Goal: Information Seeking & Learning: Learn about a topic

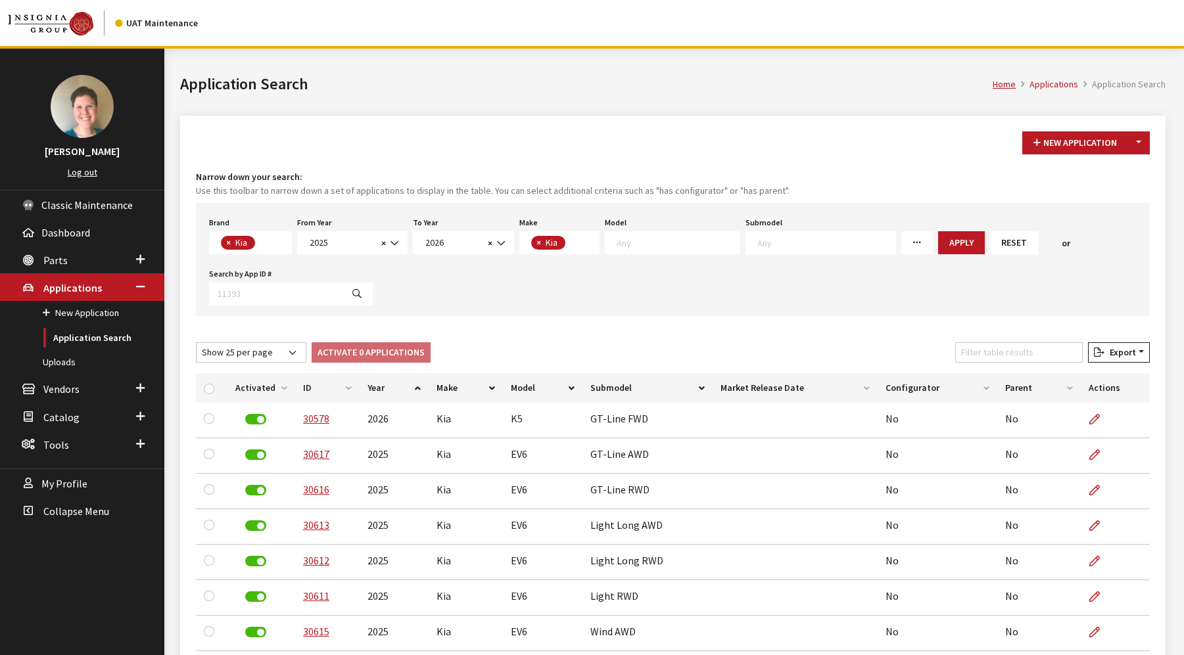
select select "58"
select select "2025"
select select "2026"
select select "31"
select select "25"
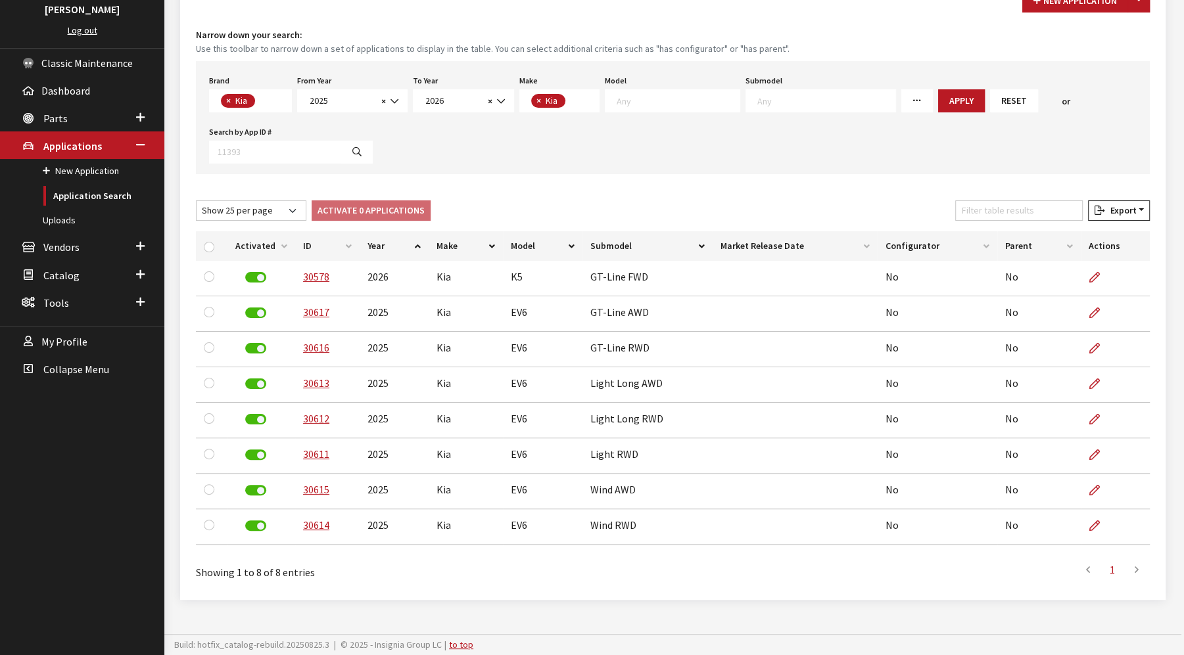
scroll to position [24, 0]
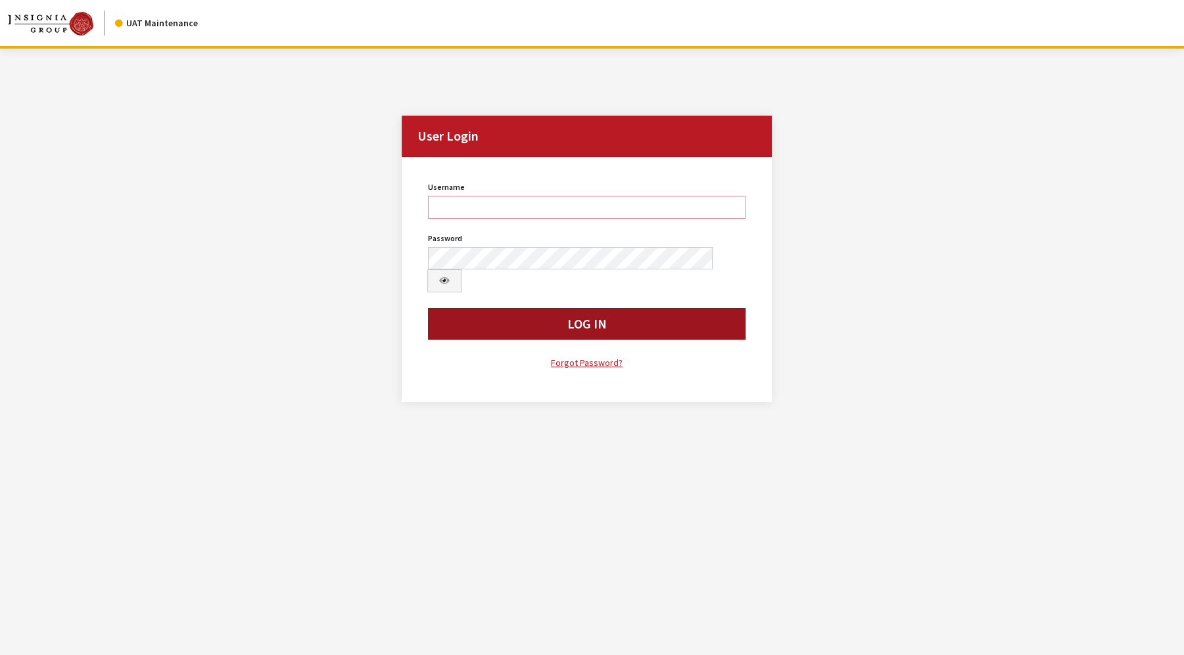
type input "jkrause"
click at [488, 310] on button "Log In" at bounding box center [586, 324] width 317 height 32
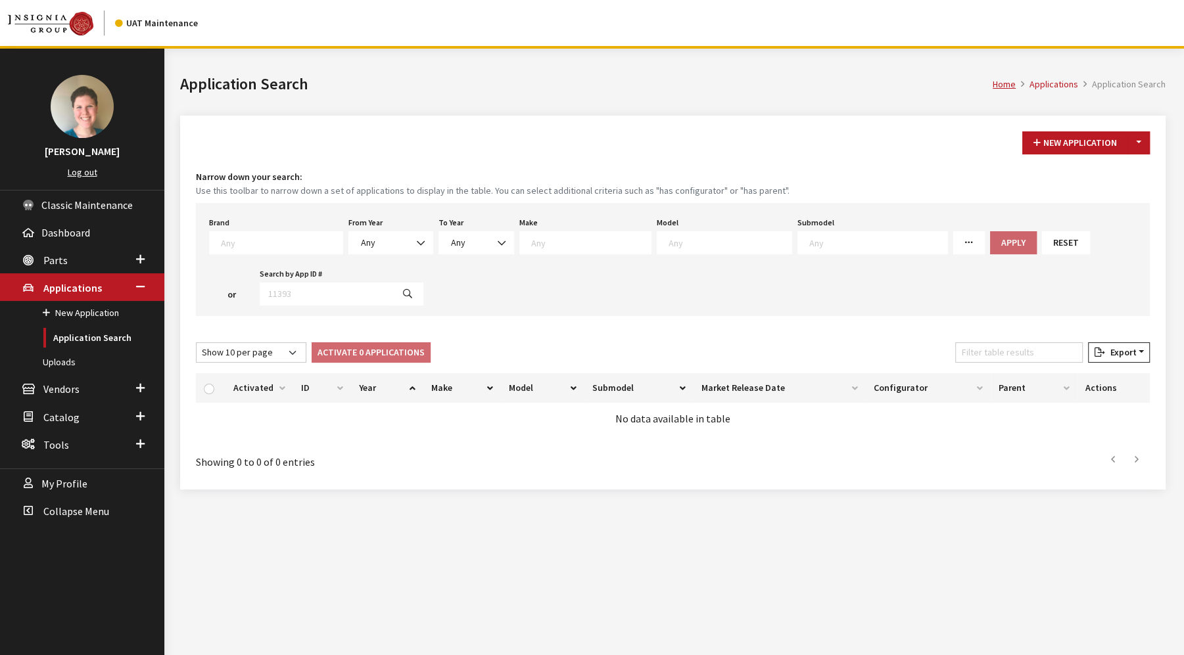
click at [312, 241] on textarea "Search" at bounding box center [282, 243] width 122 height 12
type textarea "k"
select select "58"
select select
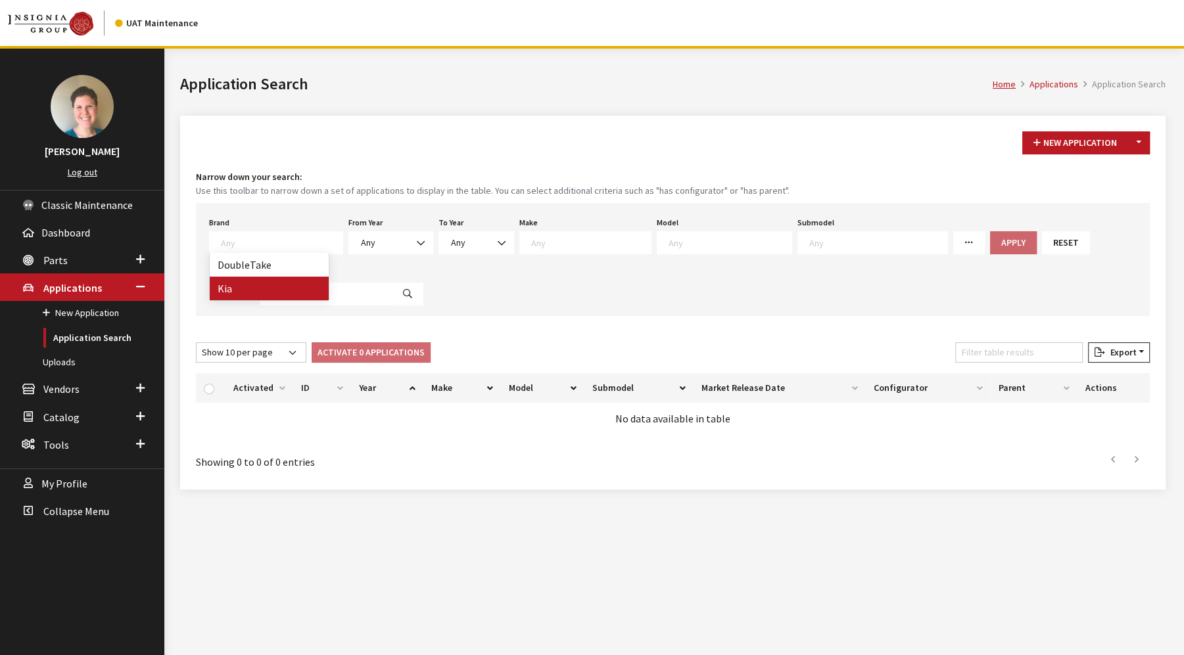
select select
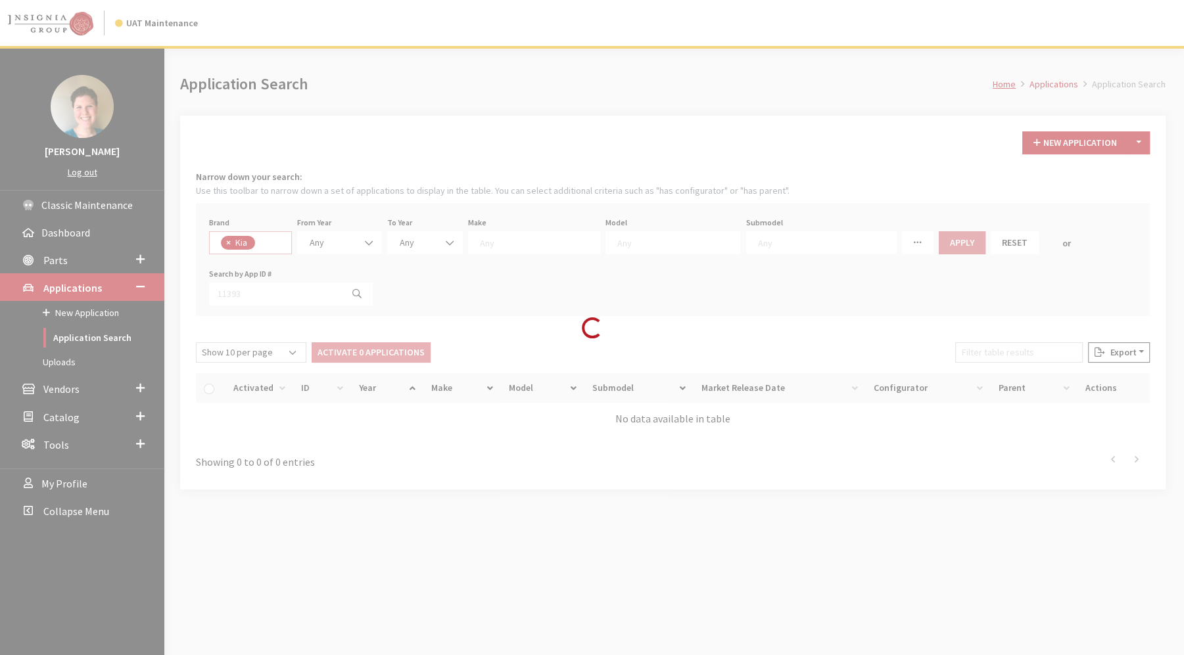
scroll to position [160, 0]
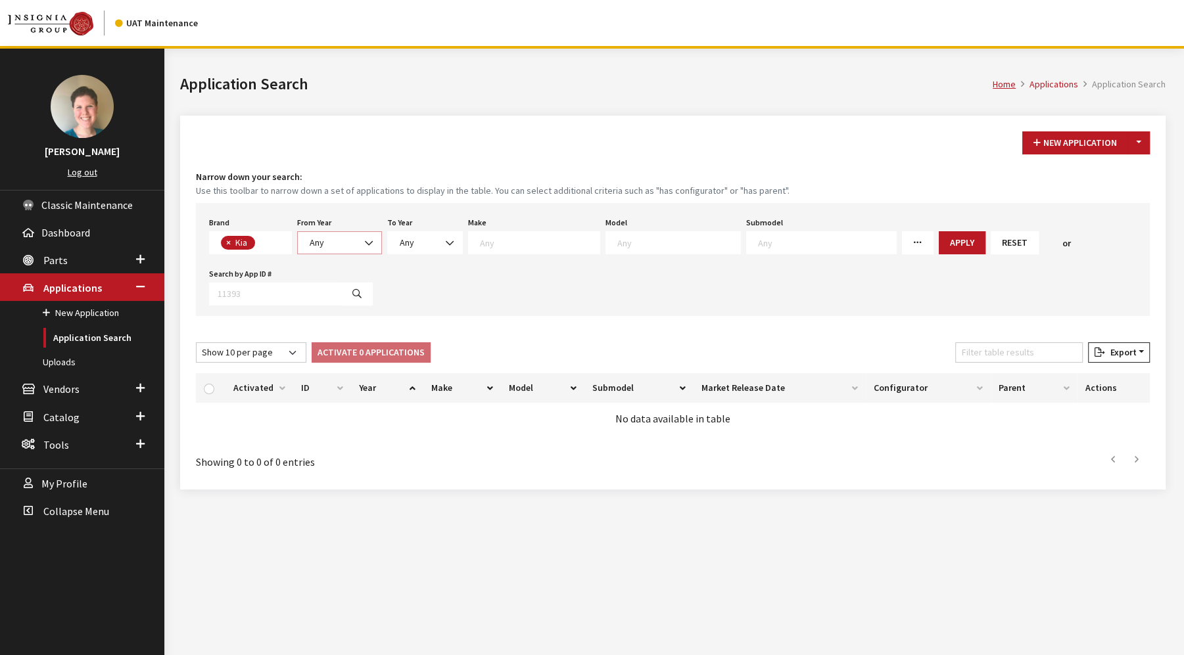
click at [365, 237] on b at bounding box center [365, 237] width 0 height 0
select select "2026"
select select
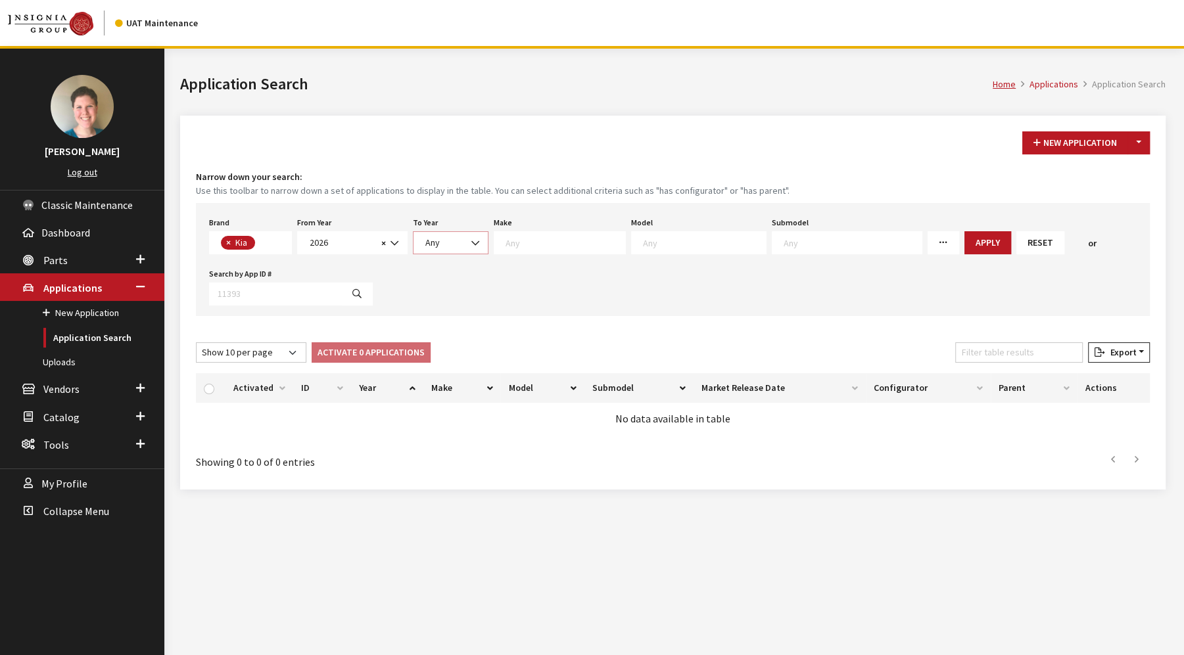
click at [425, 243] on span "Any" at bounding box center [432, 243] width 14 height 12
select select "2026"
select select
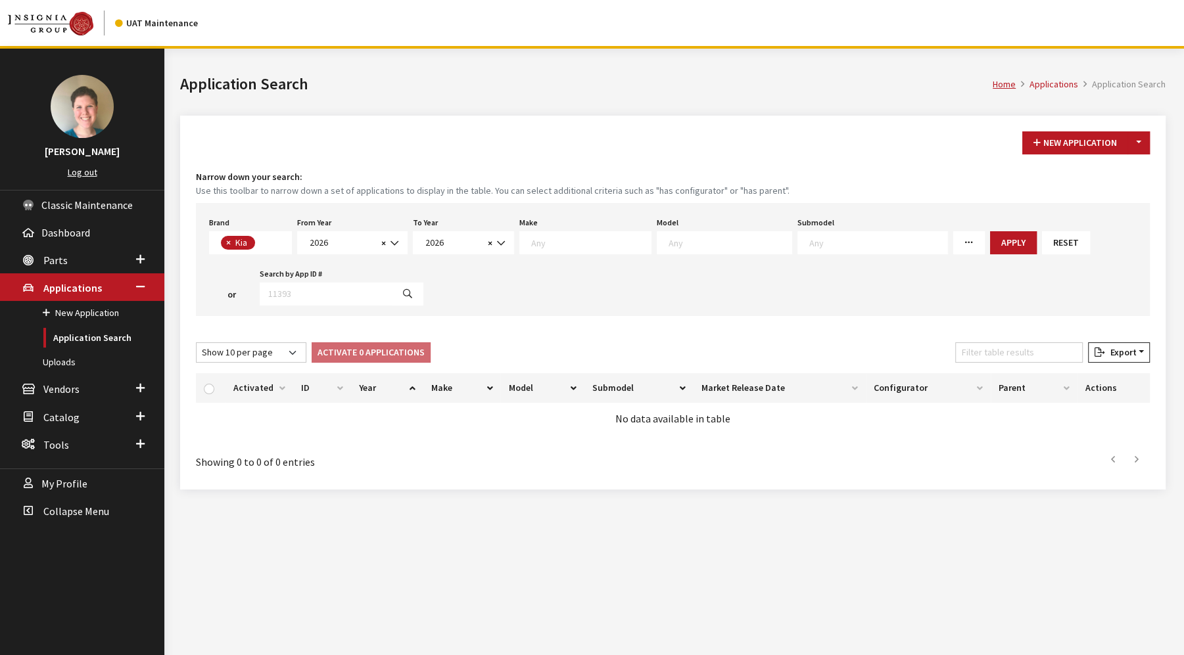
click at [536, 237] on textarea "Search" at bounding box center [591, 243] width 120 height 12
select select "31"
select select
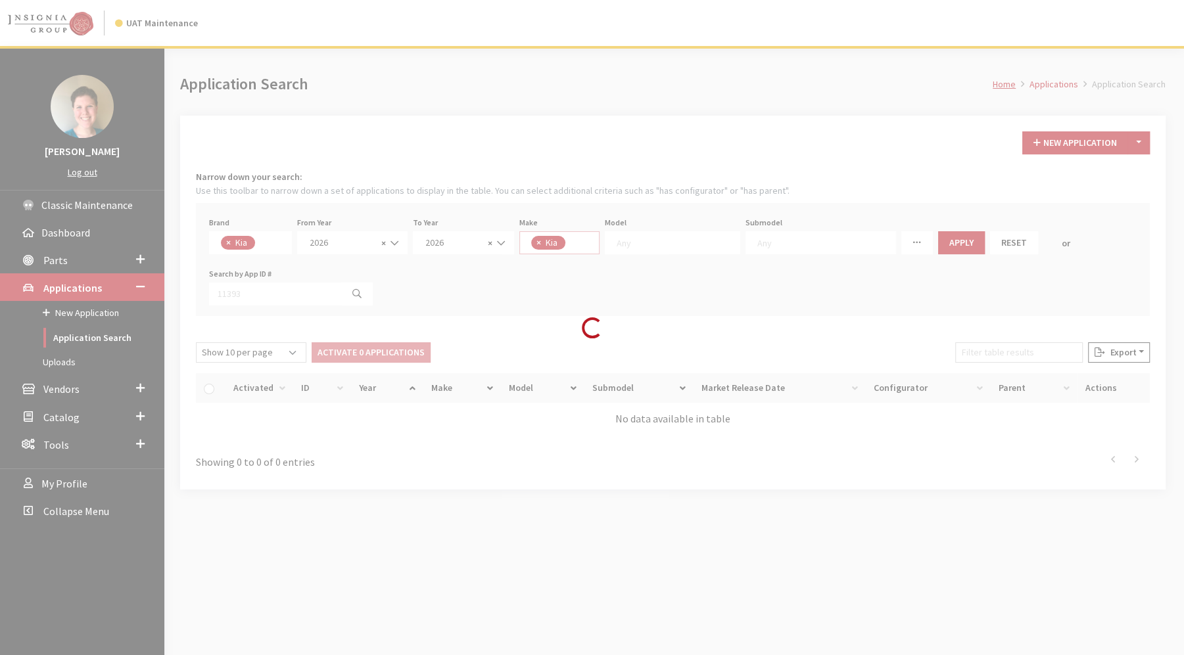
scroll to position [0, 0]
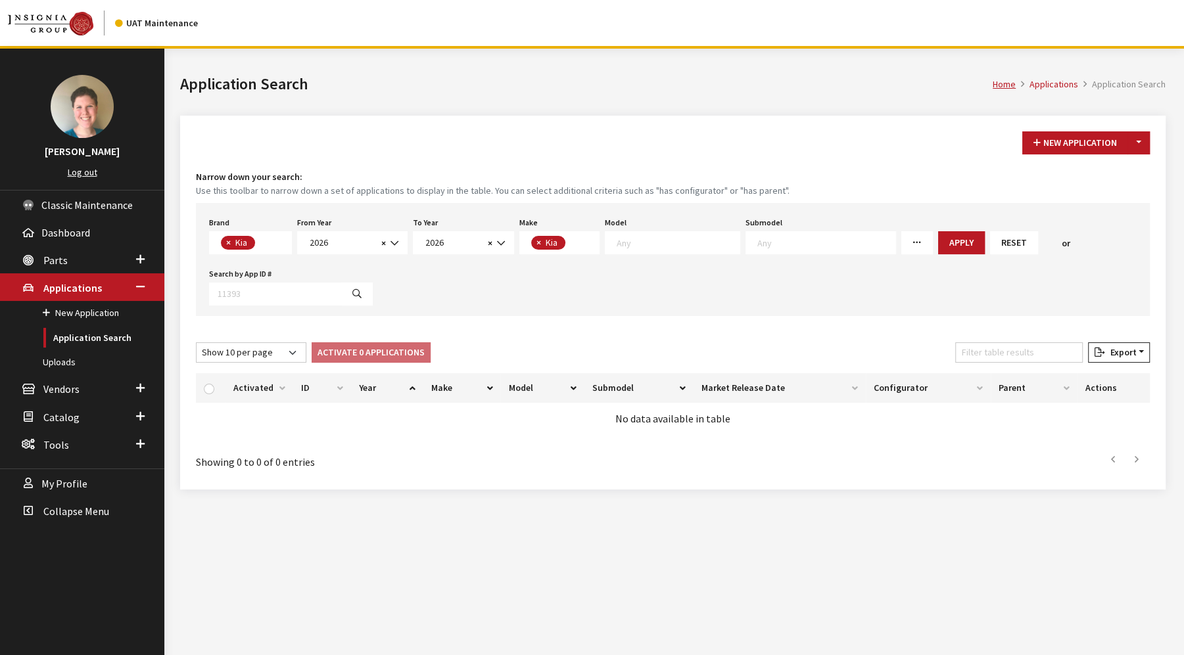
click at [901, 252] on link "More Filters" at bounding box center [917, 242] width 32 height 23
click at [906, 346] on input "Missing Configurators" at bounding box center [911, 347] width 11 height 11
checkbox input "true"
click at [938, 236] on button "Apply" at bounding box center [961, 242] width 47 height 23
click at [386, 245] on span at bounding box center [396, 243] width 22 height 22
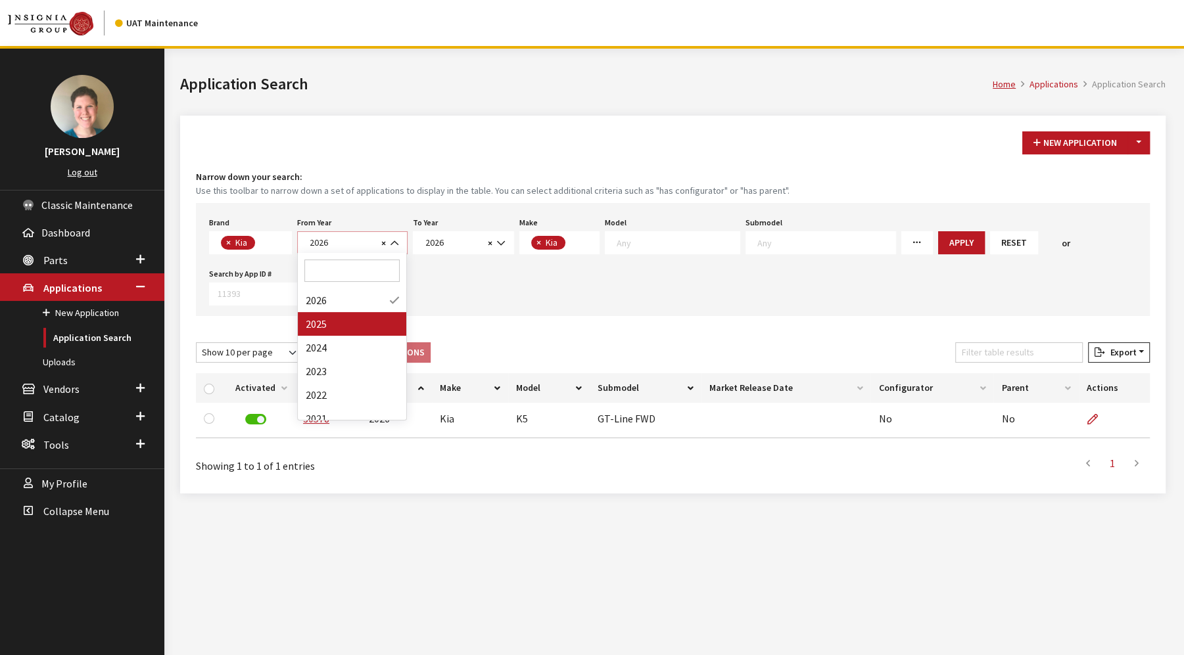
select select "2025"
select select
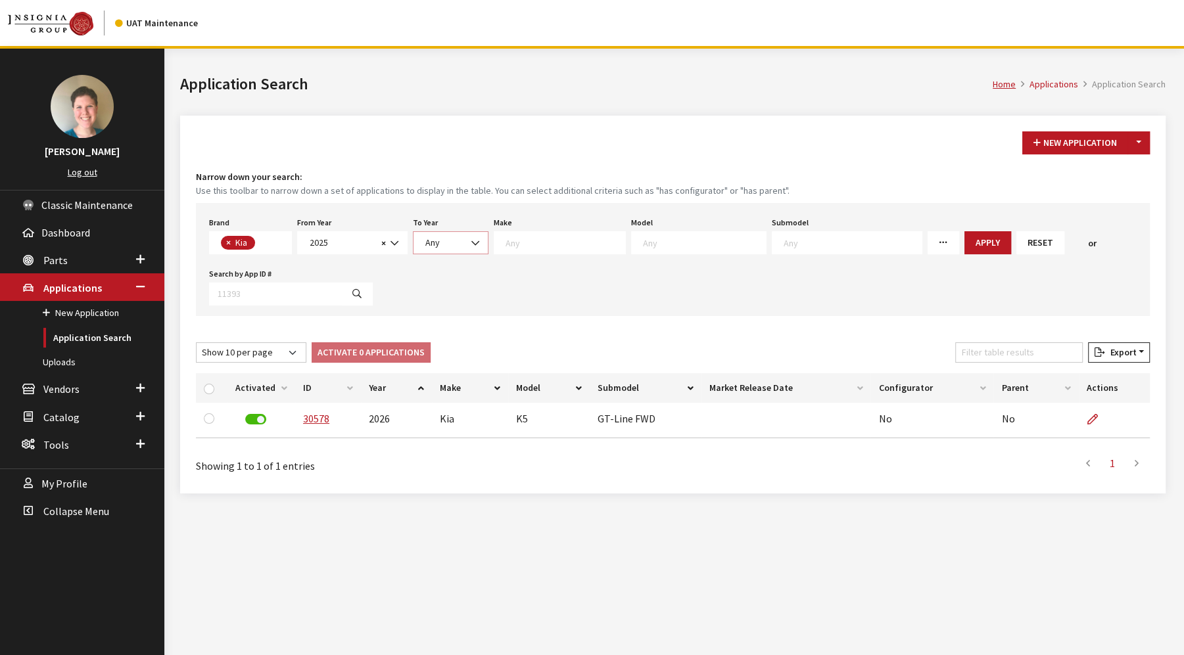
click at [465, 247] on span at bounding box center [476, 243] width 22 height 22
select select "2026"
select select
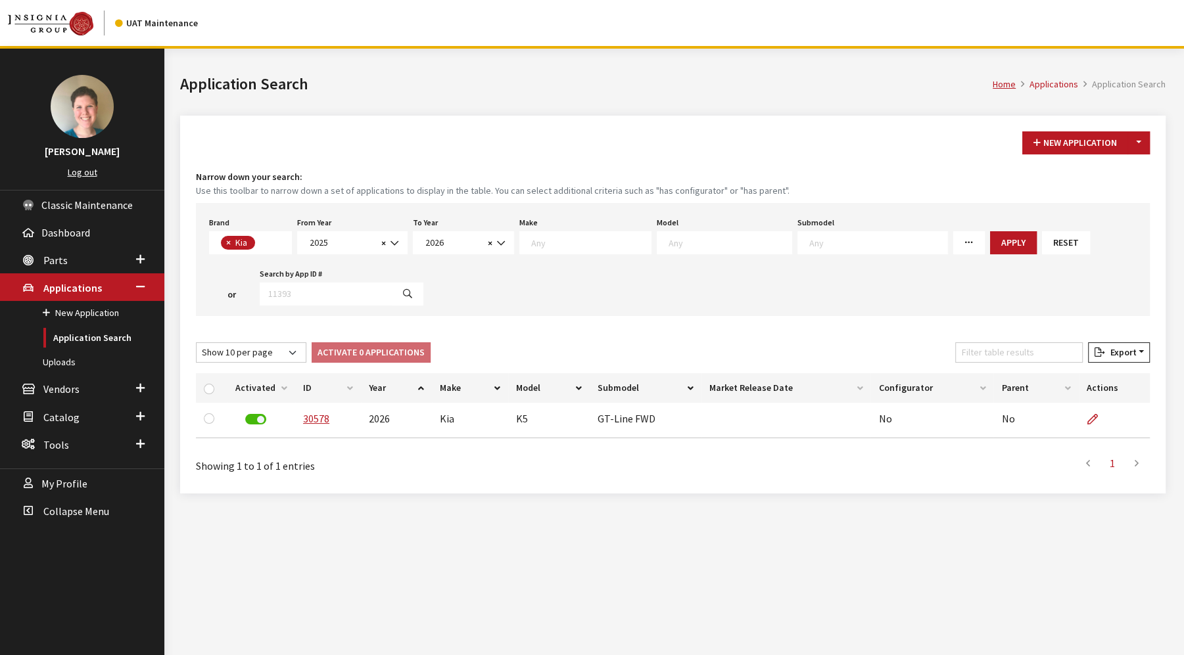
click at [953, 248] on link "More Filters" at bounding box center [969, 242] width 32 height 23
click at [958, 350] on input "Missing Configurators" at bounding box center [963, 347] width 11 height 11
checkbox input "true"
click at [990, 238] on button "Apply" at bounding box center [1013, 242] width 47 height 23
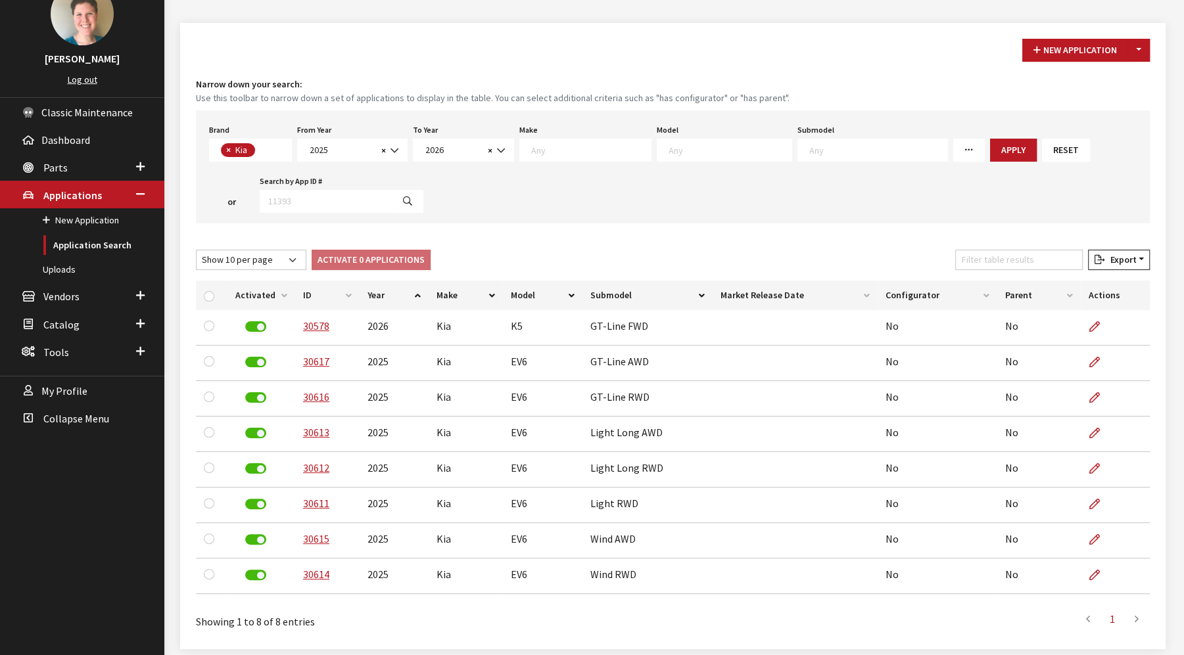
scroll to position [143, 0]
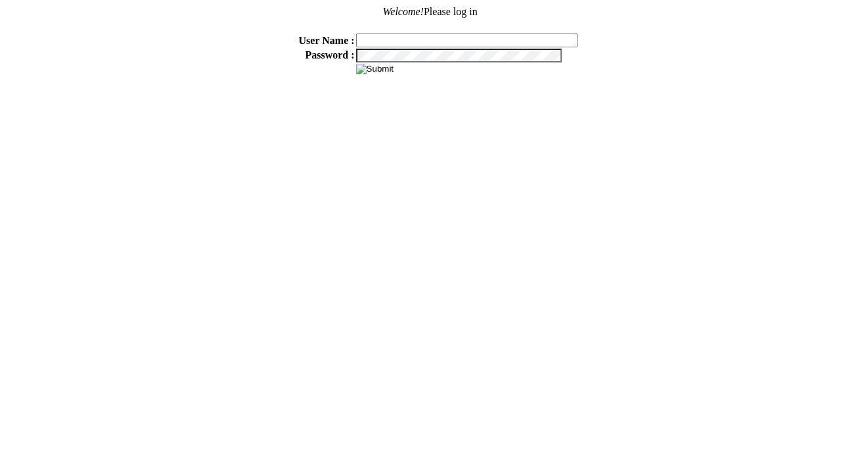
type input "jkrause"
click at [377, 71] on input "image" at bounding box center [374, 69] width 37 height 11
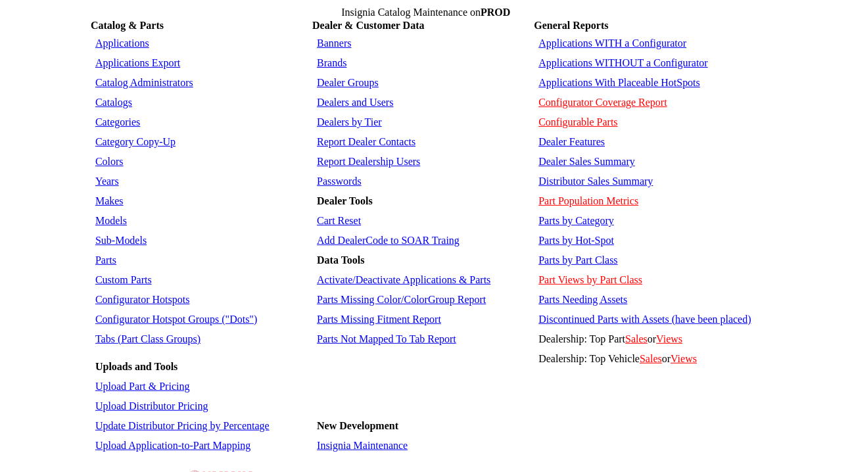
click at [551, 57] on link "Applications WITHOUT a Configurator" at bounding box center [624, 62] width 170 height 11
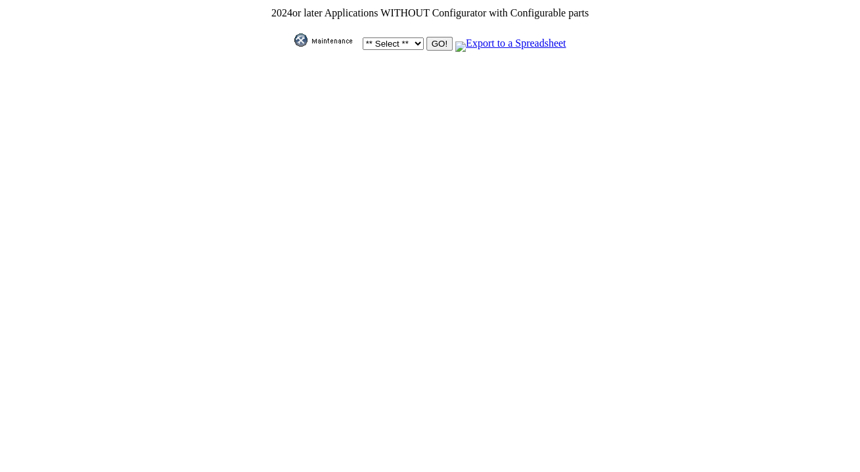
click at [390, 40] on select "** Select ** Acura Alfa Romeo Audi Bentley BMW DoubleTake [PERSON_NAME] Honda H…" at bounding box center [393, 43] width 61 height 12
select select "58"
click at [363, 37] on select "** Select ** Acura Alfa Romeo Audi Bentley BMW DoubleTake [PERSON_NAME] Honda H…" at bounding box center [393, 43] width 61 height 12
click at [430, 39] on input "GO!" at bounding box center [440, 44] width 26 height 14
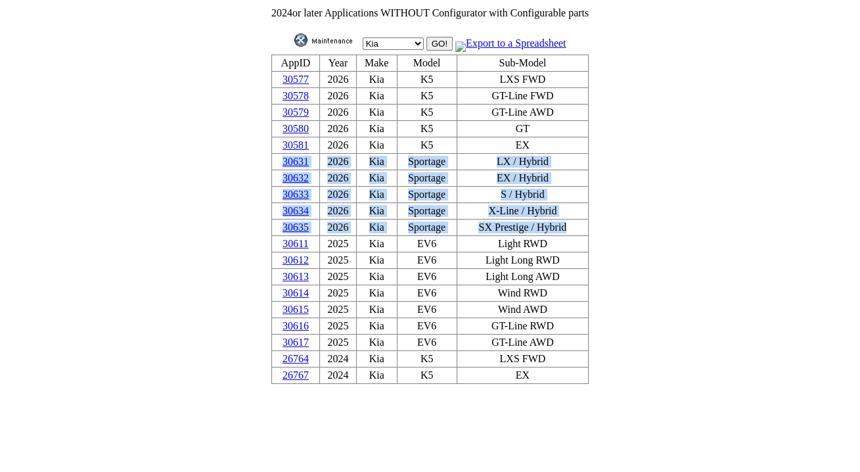
drag, startPoint x: 559, startPoint y: 205, endPoint x: 287, endPoint y: 156, distance: 275.9
click at [287, 156] on tbody "AppID Year Make Model Sub-Model 30577 2026 Kia K5 LXS FWD 30578 2026 Kia K5 GT-…" at bounding box center [429, 219] width 317 height 329
copy tbody "30631 2026 Kia Sportage LX / Hybrid 30632 2026 Kia Sportage EX / Hybrid 30633 2…"
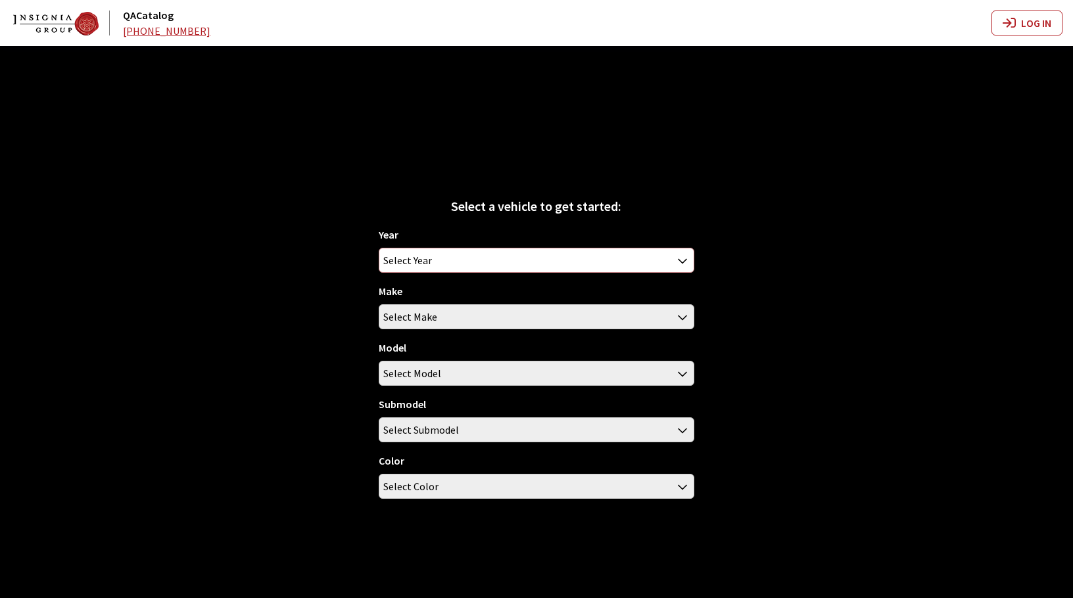
click at [431, 264] on span "Select Year" at bounding box center [536, 260] width 314 height 24
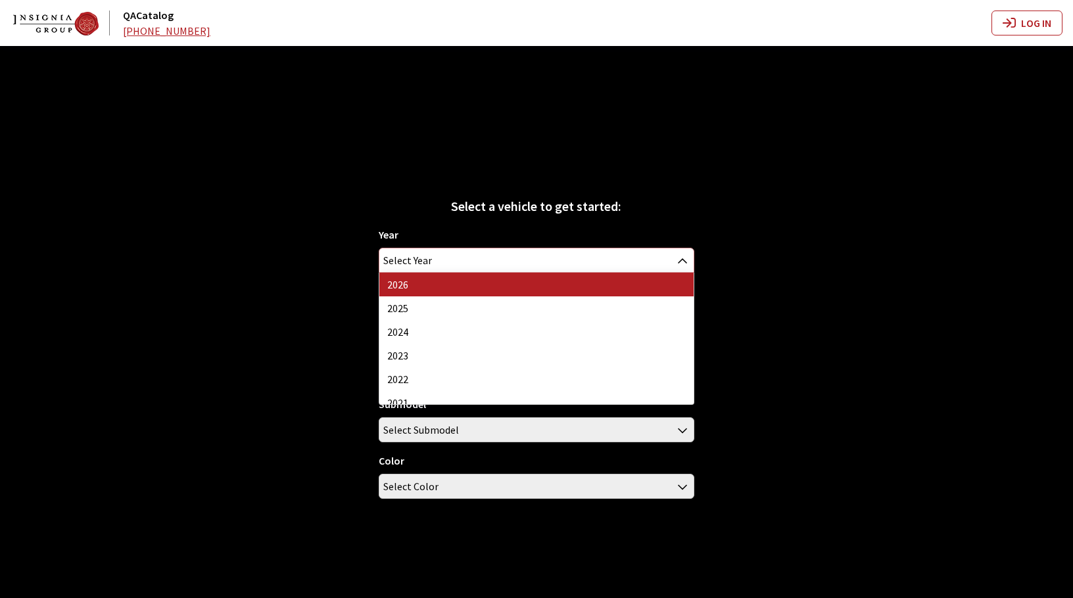
select select "44"
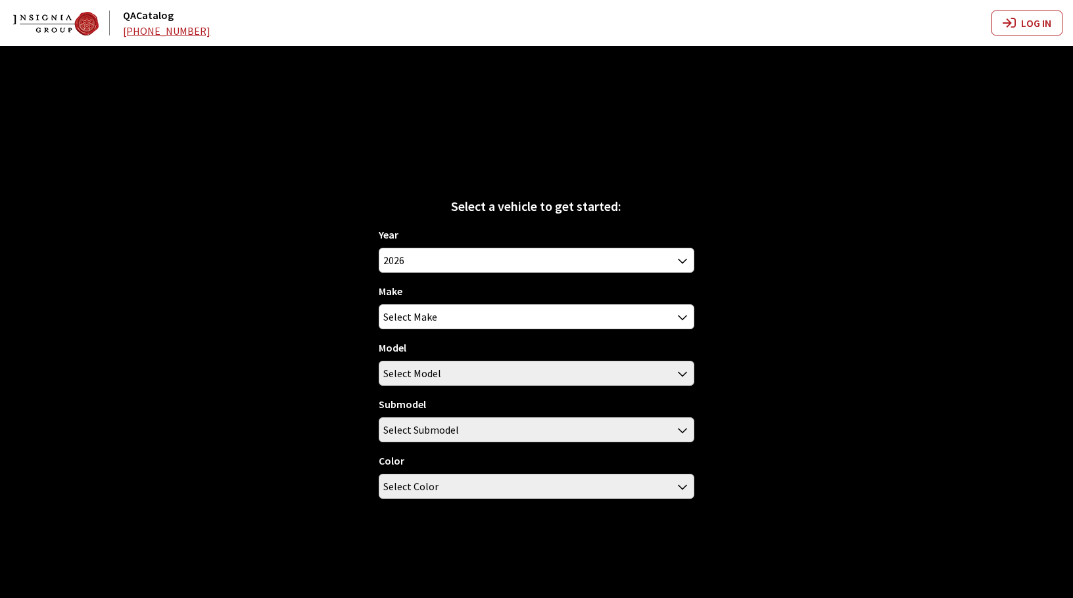
click at [438, 330] on div "Year [DATE] 2025 2024 2023 2022 2021 2020 2019 2018 2017 2016 2015 2014 2013 20…" at bounding box center [537, 368] width 316 height 283
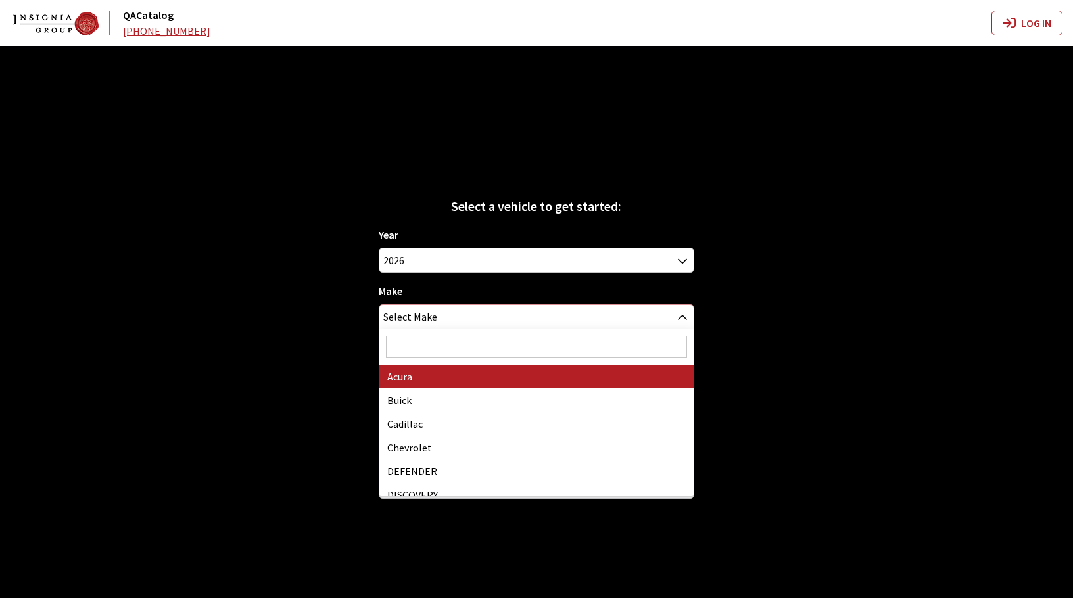
click at [436, 319] on span "Select Make" at bounding box center [536, 317] width 314 height 24
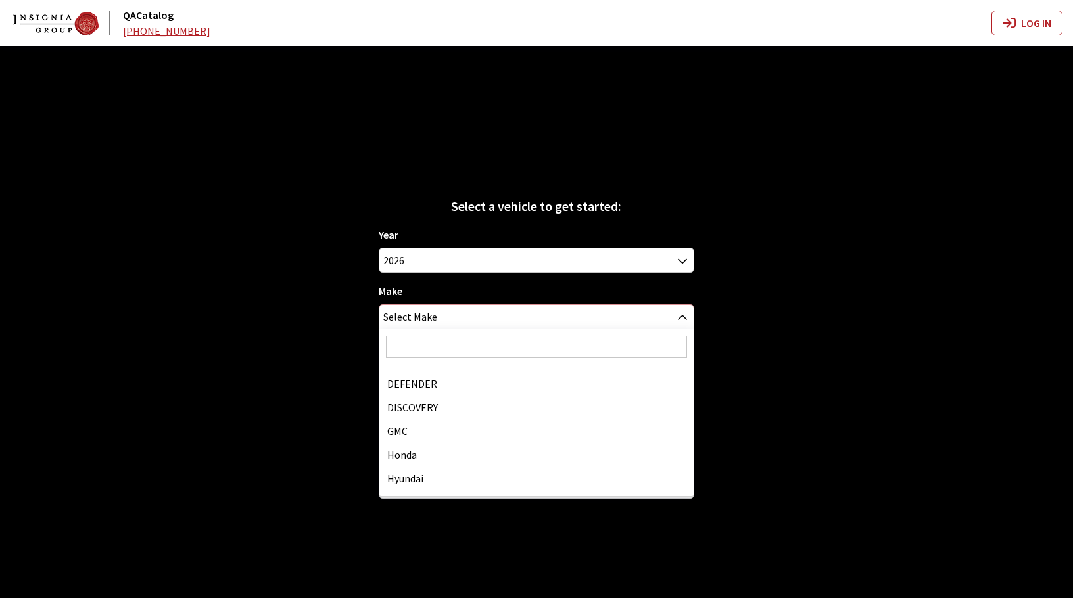
scroll to position [131, 0]
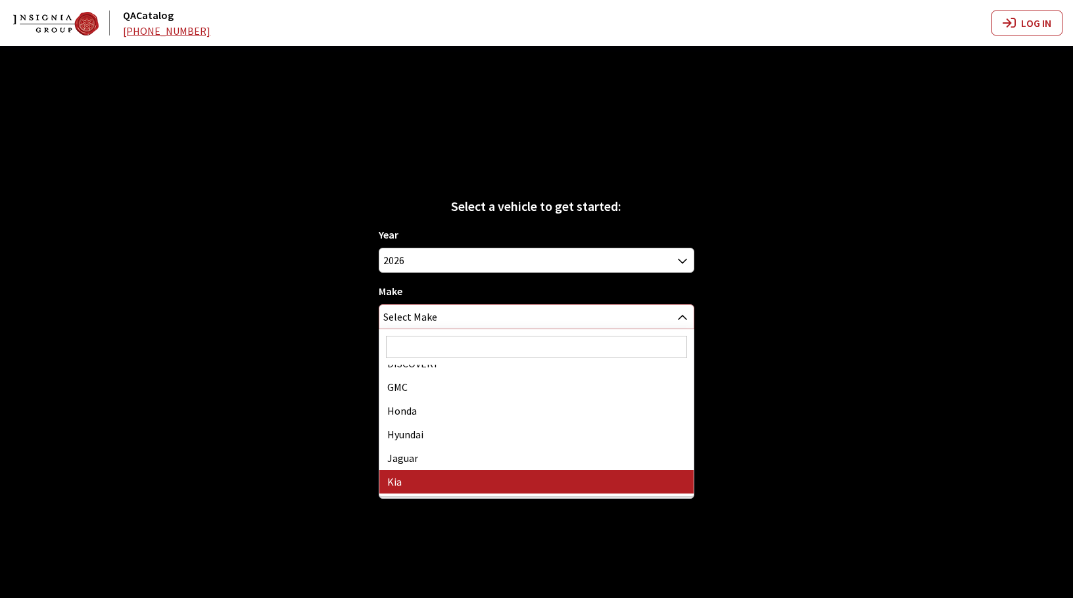
select select "31"
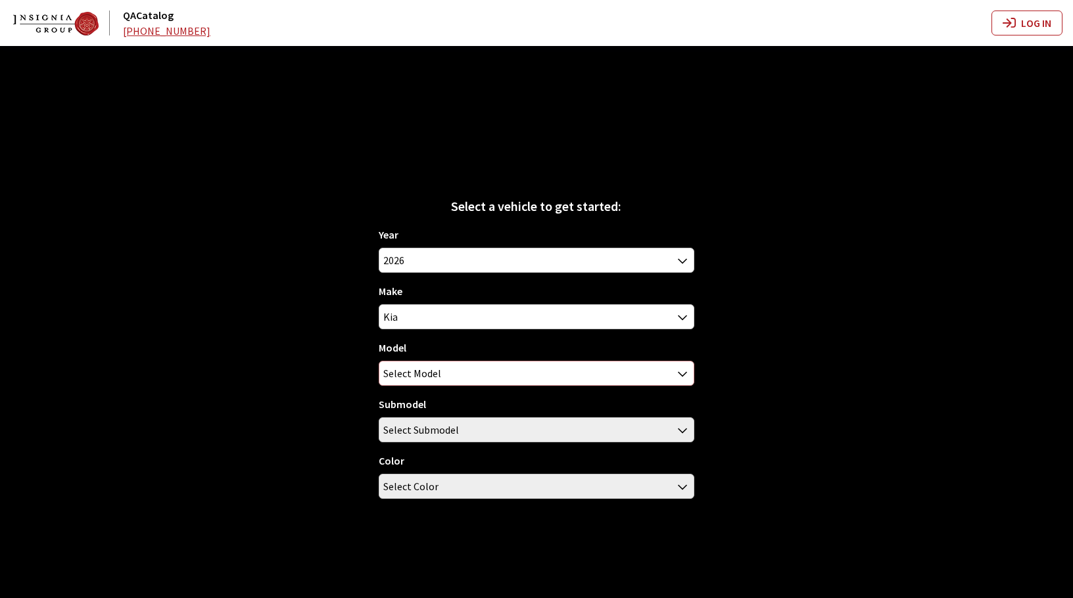
click at [440, 377] on span "Select Model" at bounding box center [536, 374] width 314 height 24
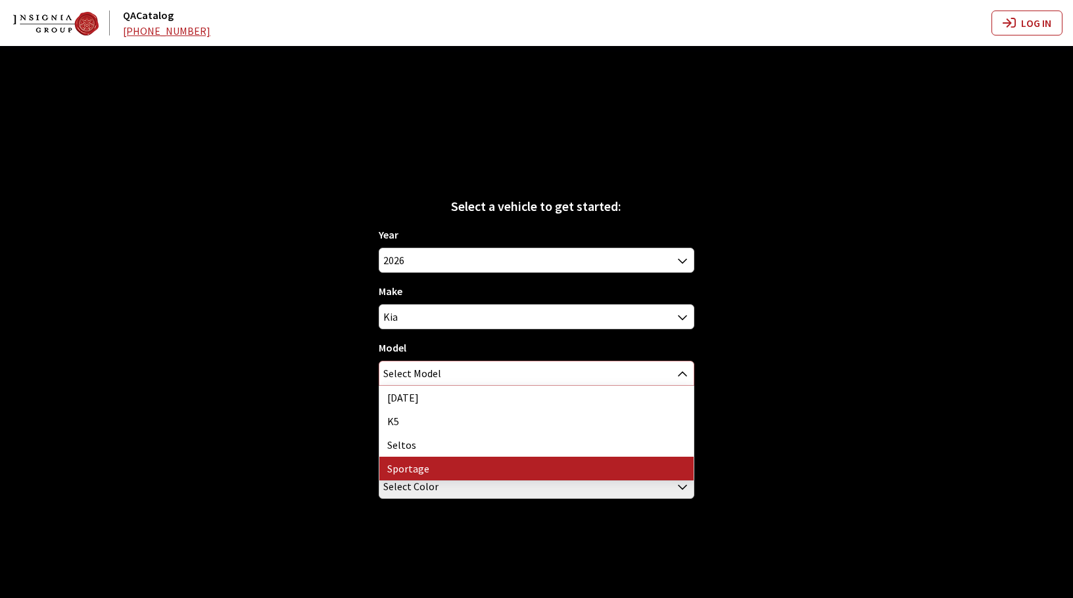
select select "393"
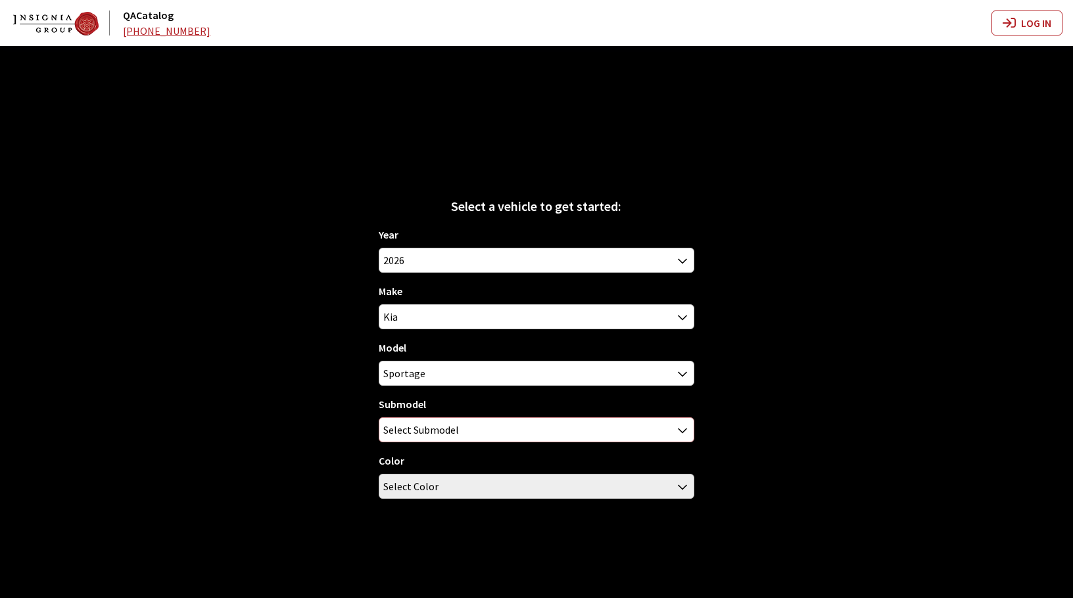
click at [442, 440] on span "Select Submodel" at bounding box center [421, 430] width 76 height 24
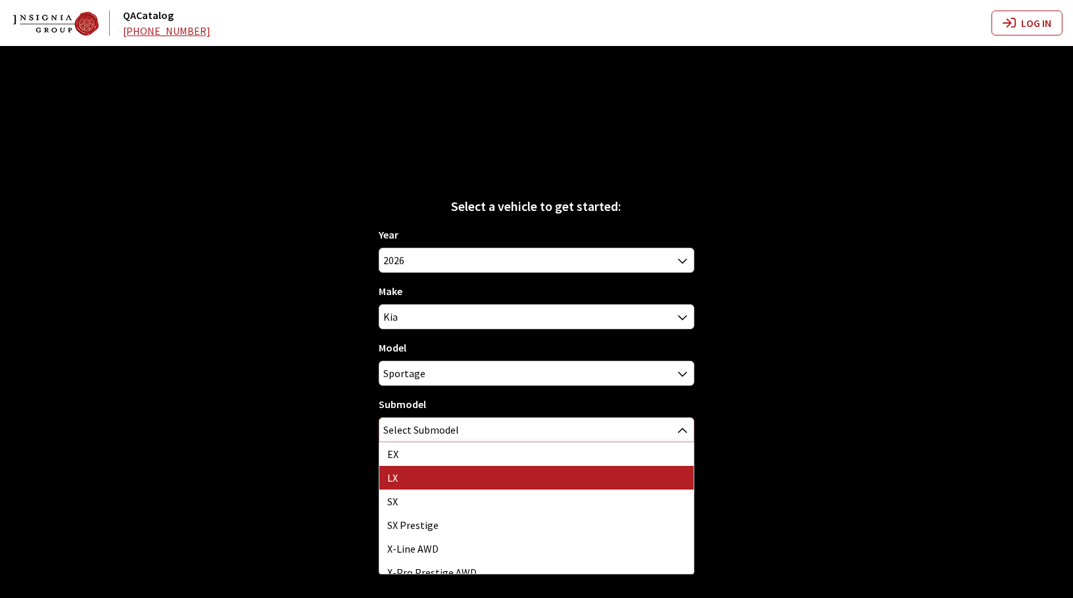
select select "209"
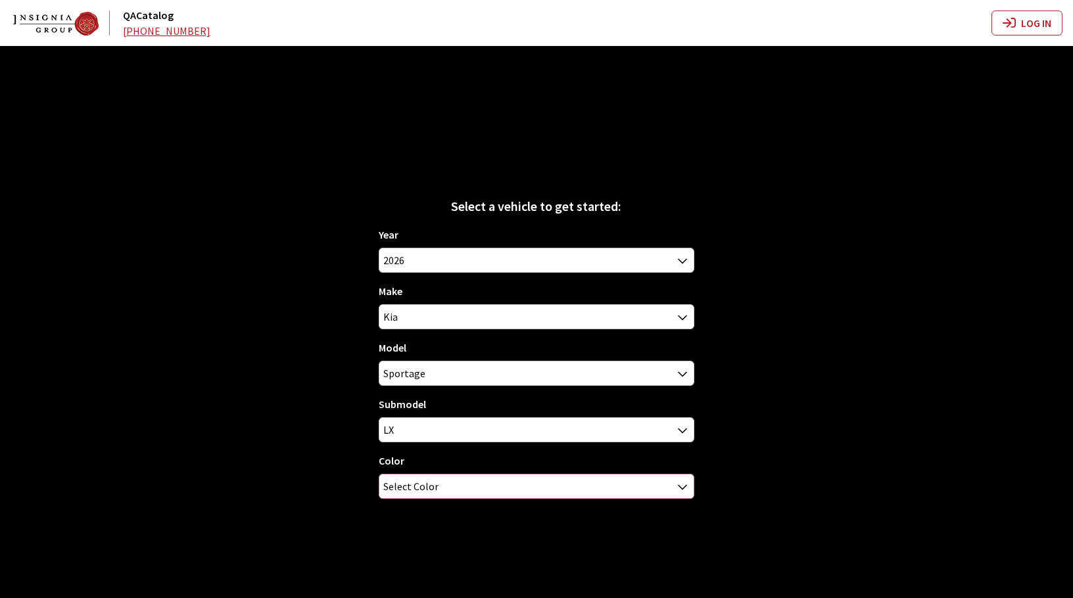
click at [508, 494] on span "Select Color" at bounding box center [536, 487] width 314 height 24
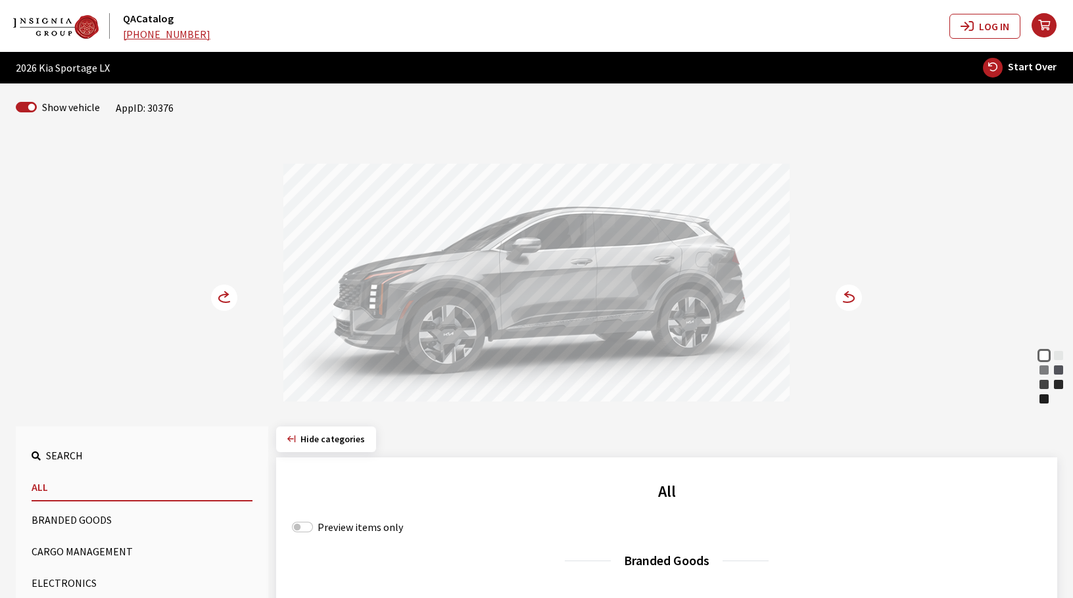
click at [225, 298] on circle at bounding box center [224, 298] width 26 height 26
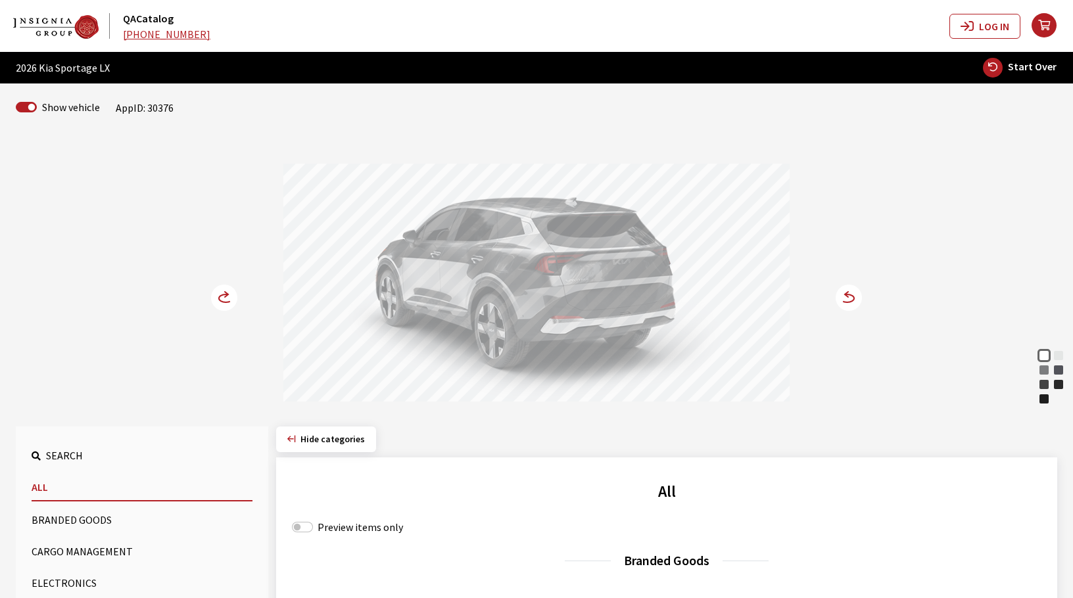
click at [225, 298] on circle at bounding box center [224, 298] width 26 height 26
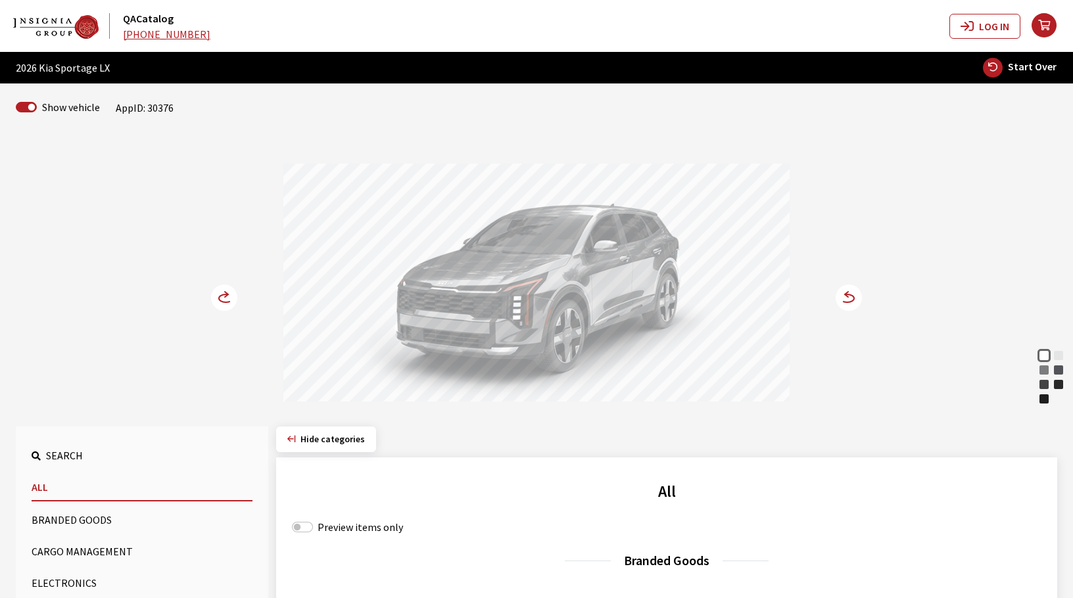
click at [1018, 68] on span "Start Over" at bounding box center [1032, 66] width 49 height 13
select select
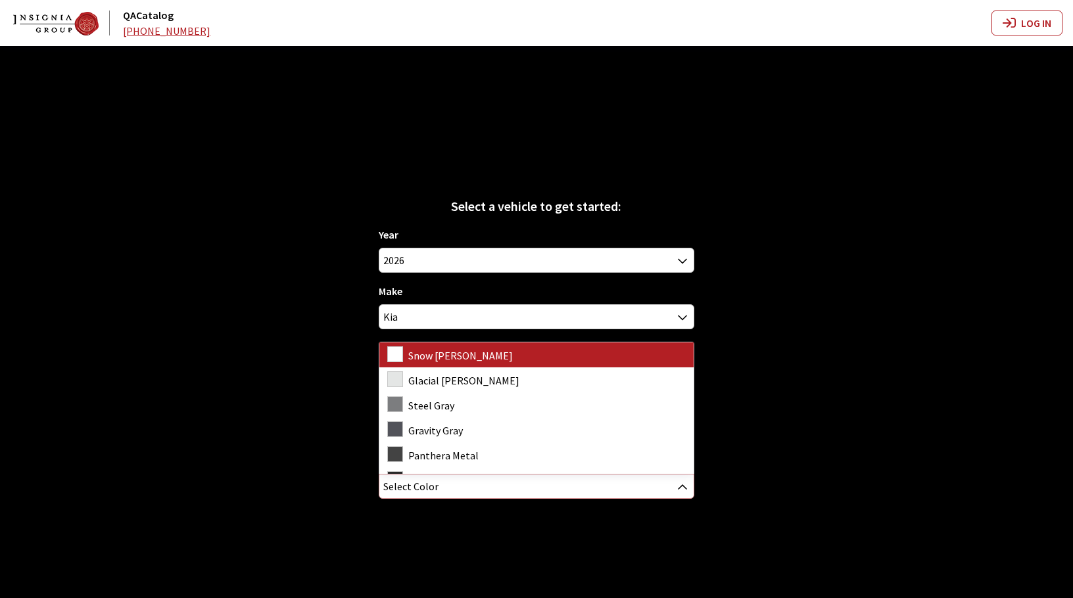
click at [535, 481] on span "Select Color" at bounding box center [536, 487] width 314 height 24
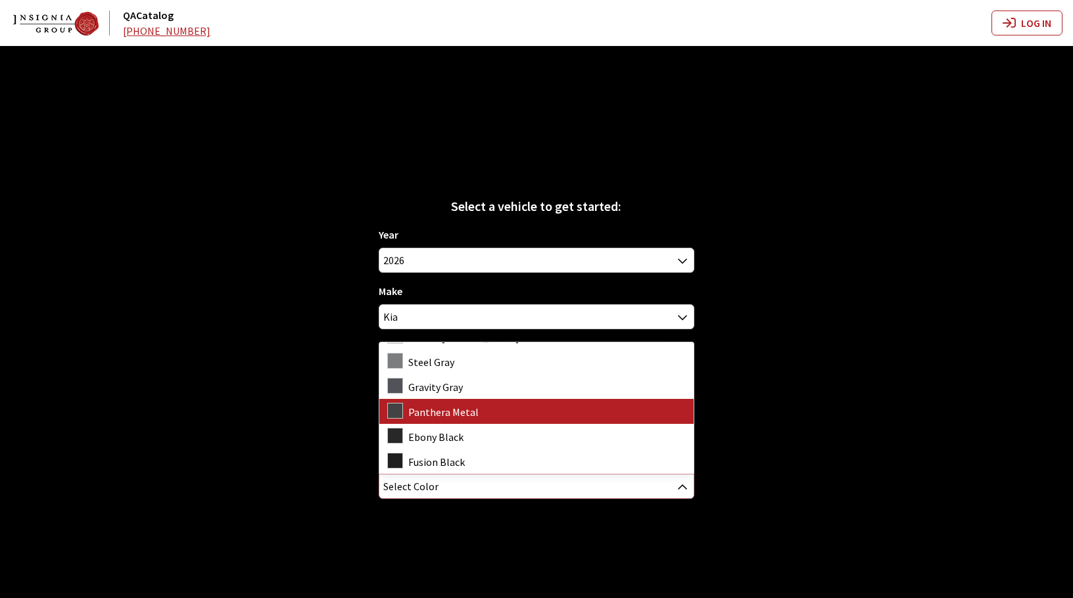
scroll to position [0, 0]
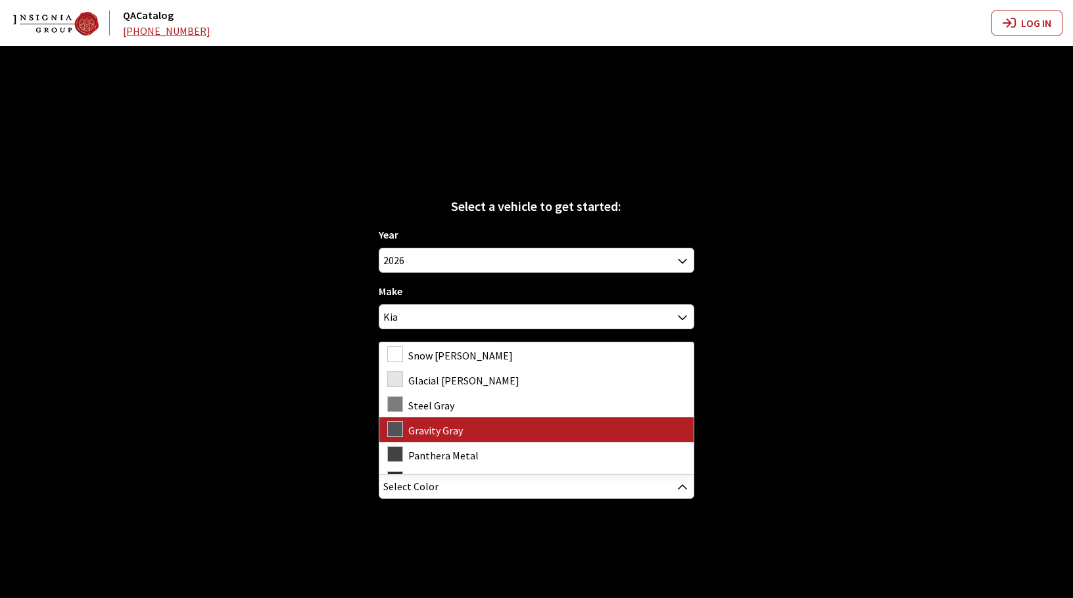
drag, startPoint x: 938, startPoint y: 394, endPoint x: 911, endPoint y: 394, distance: 27.0
click at [937, 394] on div "Select a vehicle to get started: Year [DATE] 2025 2024 2023 2022 2021 2020 2019…" at bounding box center [536, 345] width 1073 height 598
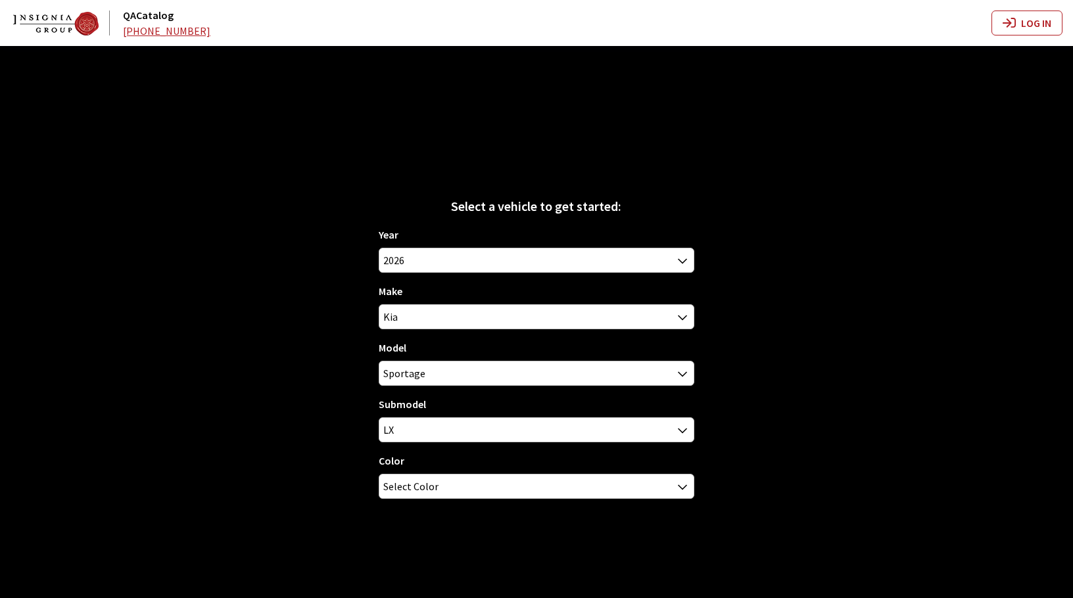
click at [551, 446] on div "Year [DATE] 2025 2024 2023 2022 2021 2020 2019 2018 2017 2016 2015 2014 2013 20…" at bounding box center [537, 368] width 316 height 283
click at [551, 436] on span "LX" at bounding box center [536, 430] width 314 height 24
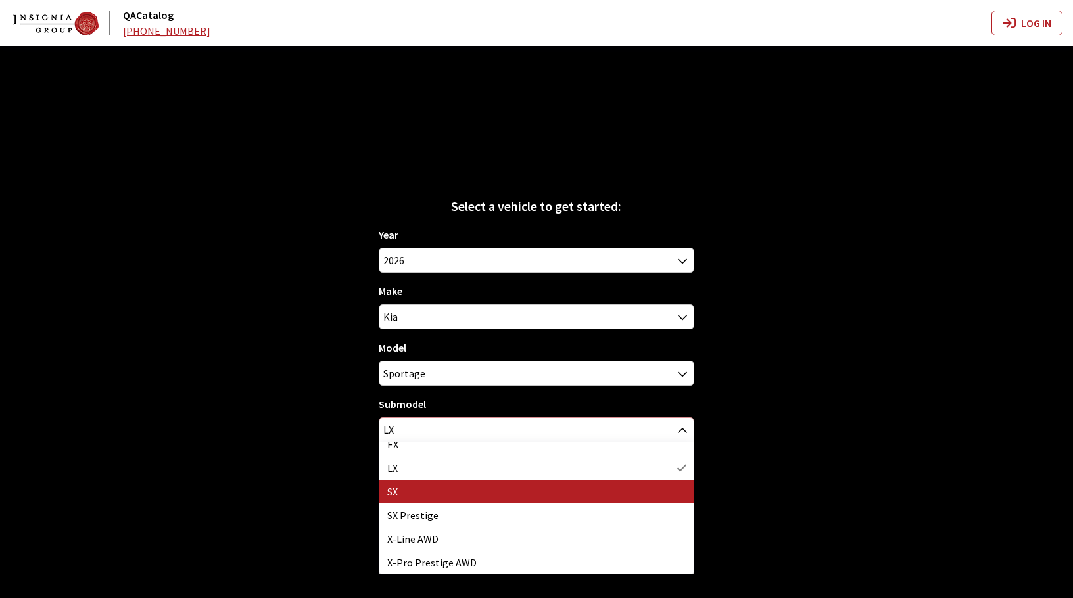
scroll to position [11, 0]
select select "708"
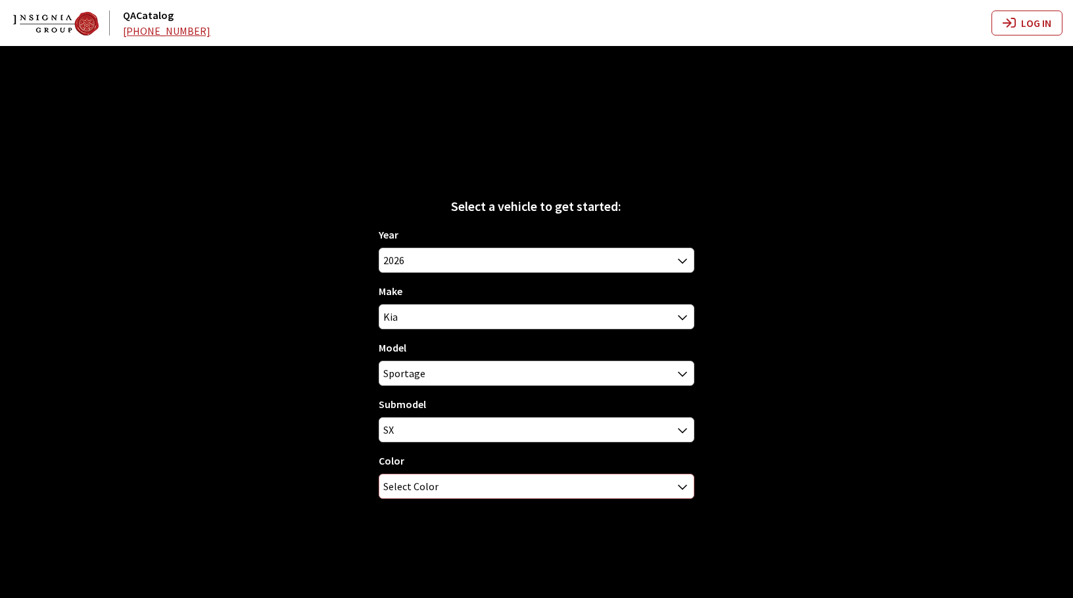
click at [467, 490] on span "Select Color" at bounding box center [536, 487] width 314 height 24
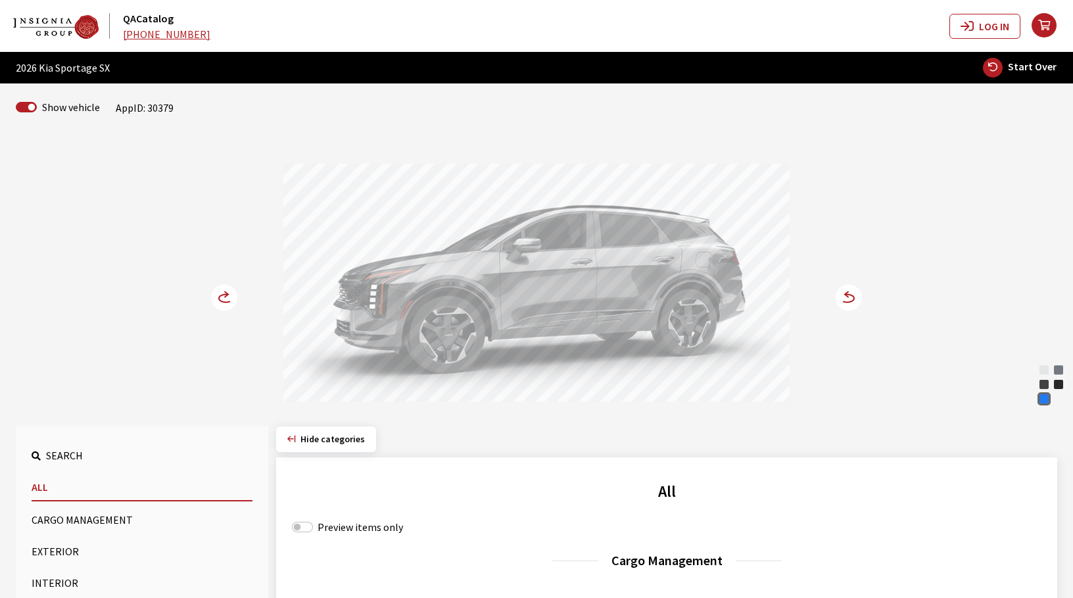
click at [849, 300] on circle at bounding box center [848, 298] width 26 height 26
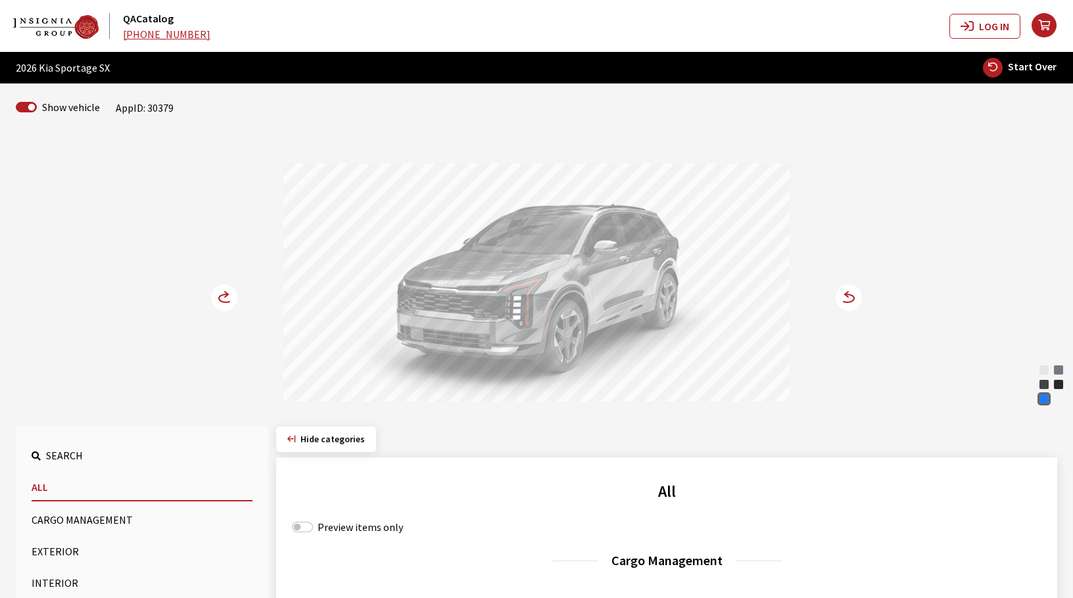
click at [1018, 64] on span "Start Over" at bounding box center [1032, 66] width 49 height 13
select select
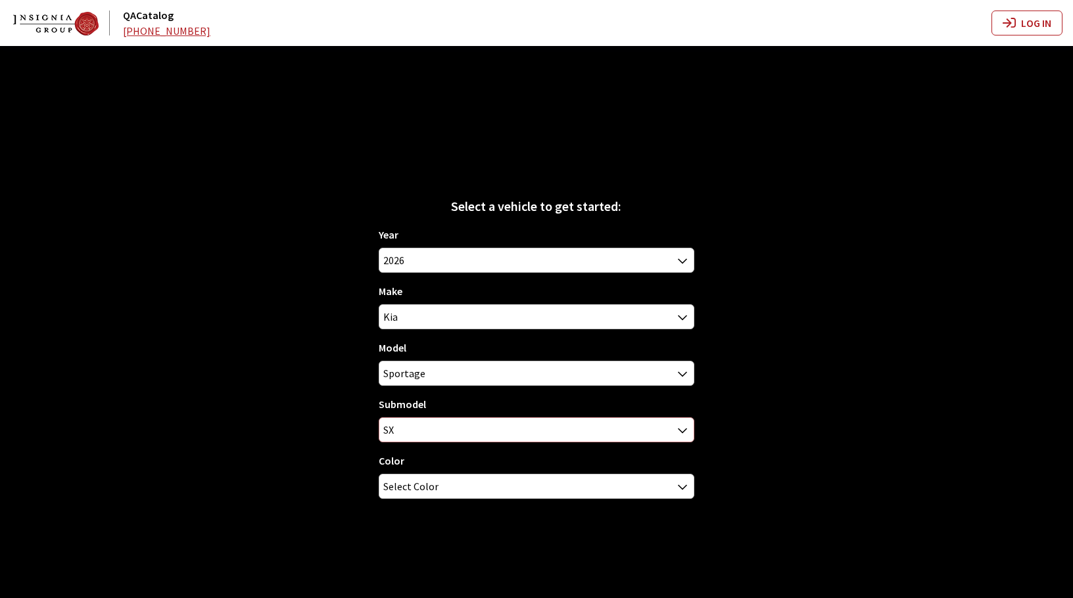
click at [565, 424] on span "SX" at bounding box center [536, 430] width 314 height 24
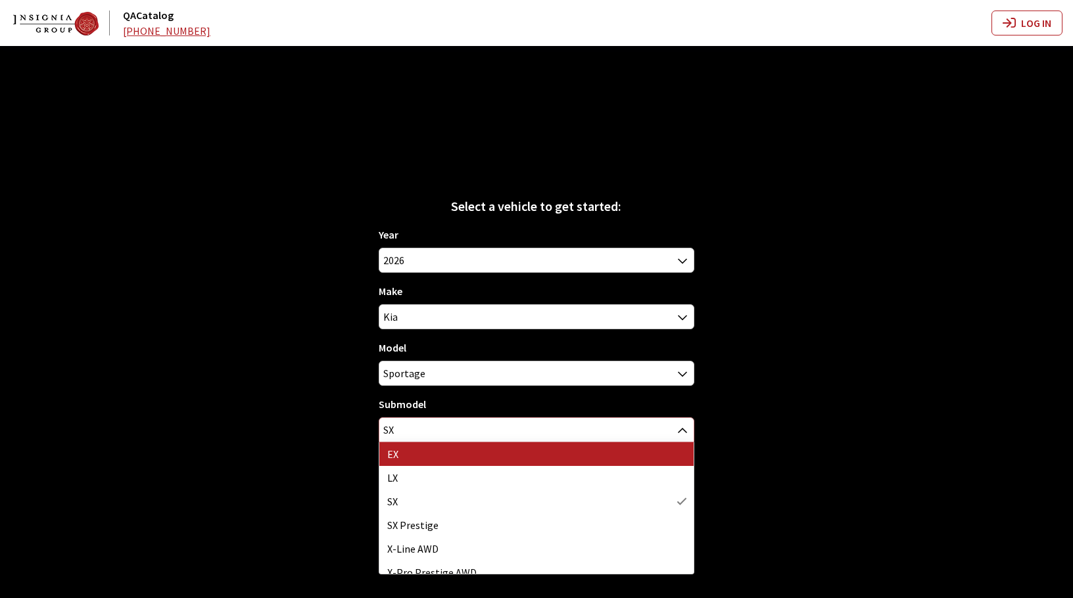
select select "304"
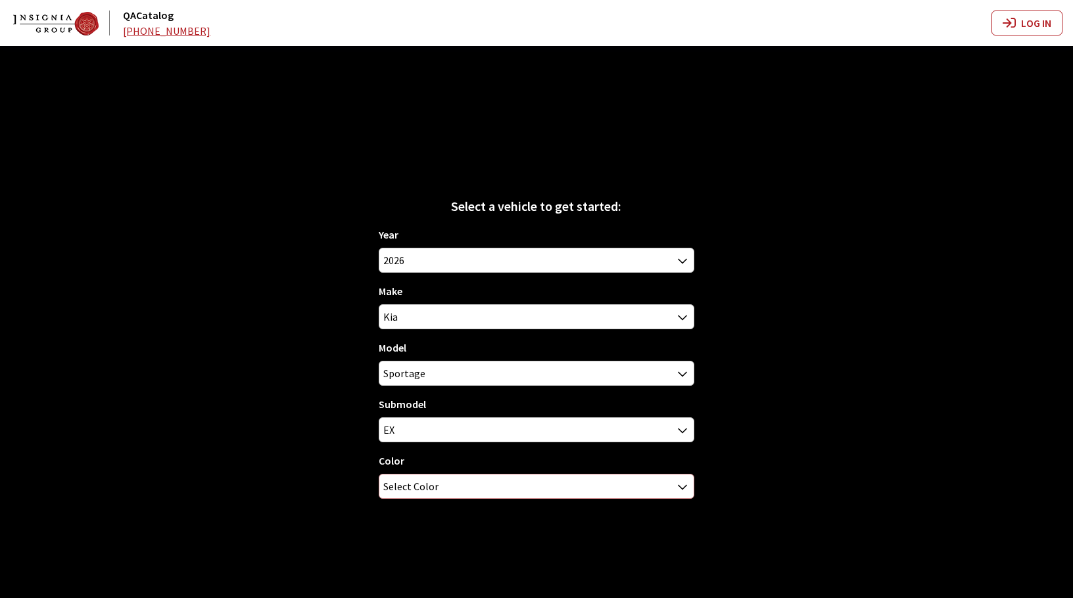
click at [546, 487] on span "Select Color" at bounding box center [536, 487] width 314 height 24
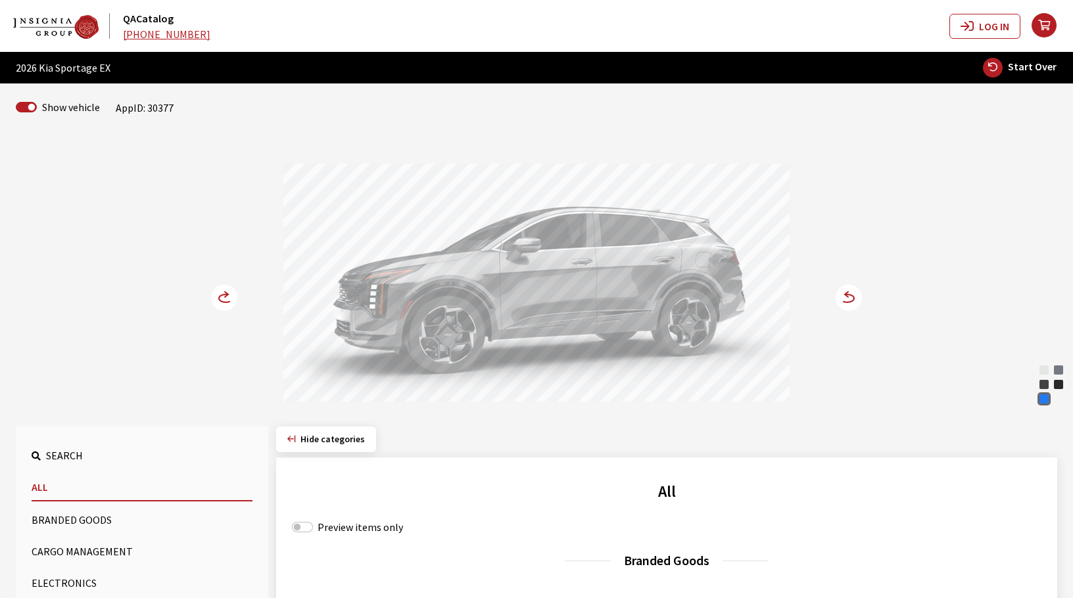
click at [844, 296] on icon at bounding box center [840, 298] width 9 height 11
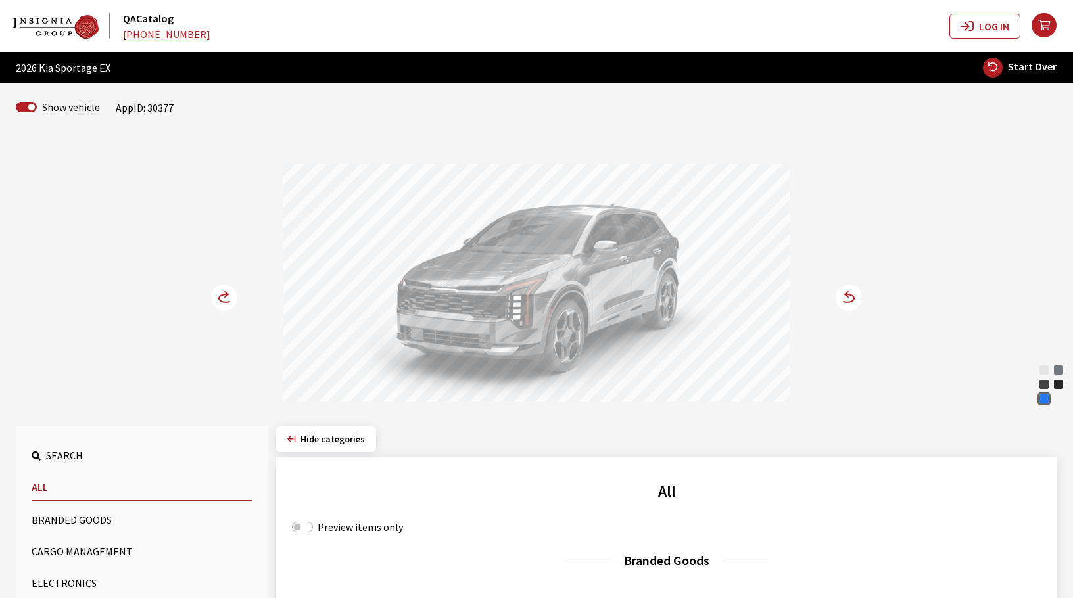
click at [220, 296] on icon at bounding box center [226, 298] width 14 height 8
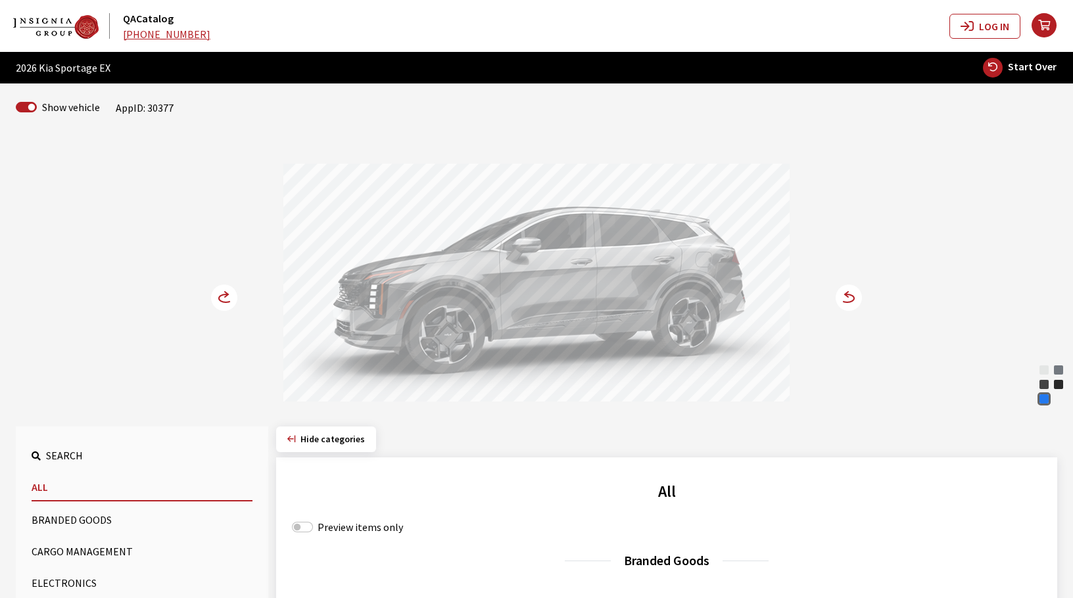
click at [220, 296] on icon at bounding box center [226, 298] width 14 height 8
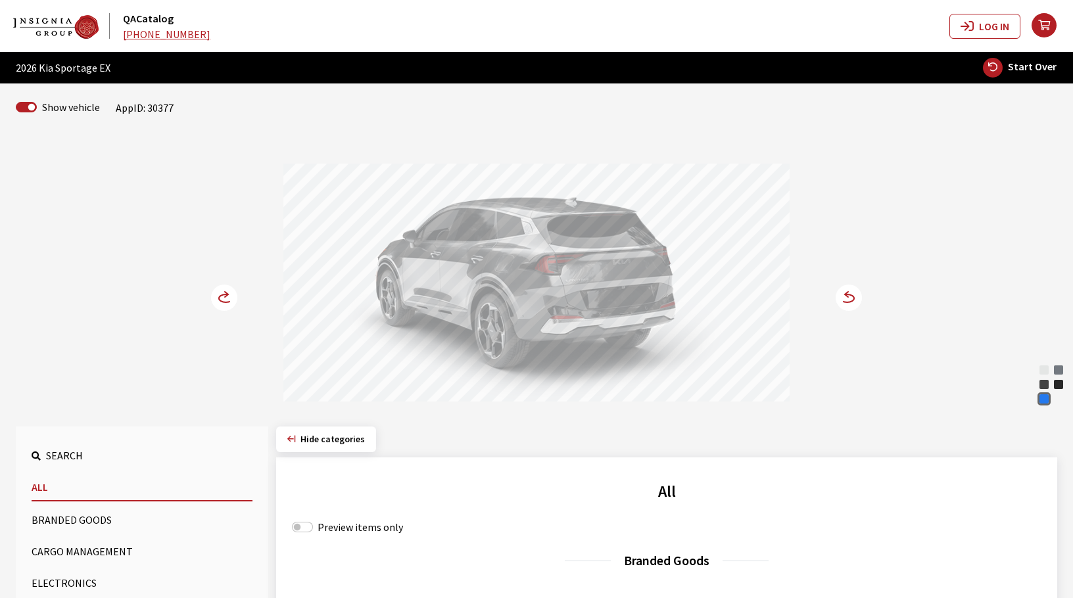
click at [1041, 64] on span "Start Over" at bounding box center [1032, 66] width 49 height 13
select select
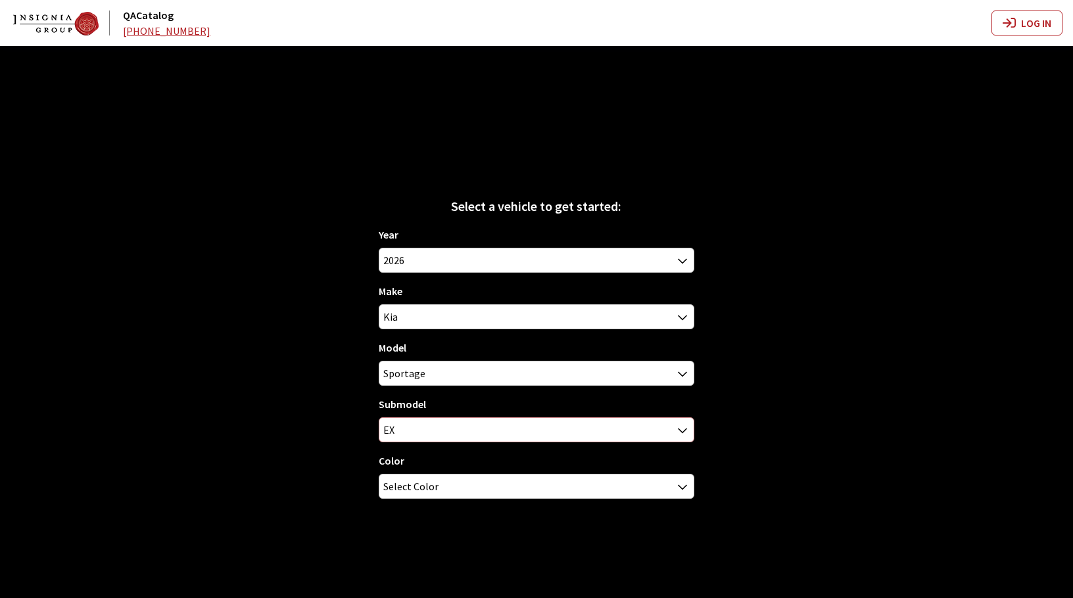
click at [599, 425] on span "EX" at bounding box center [536, 430] width 314 height 24
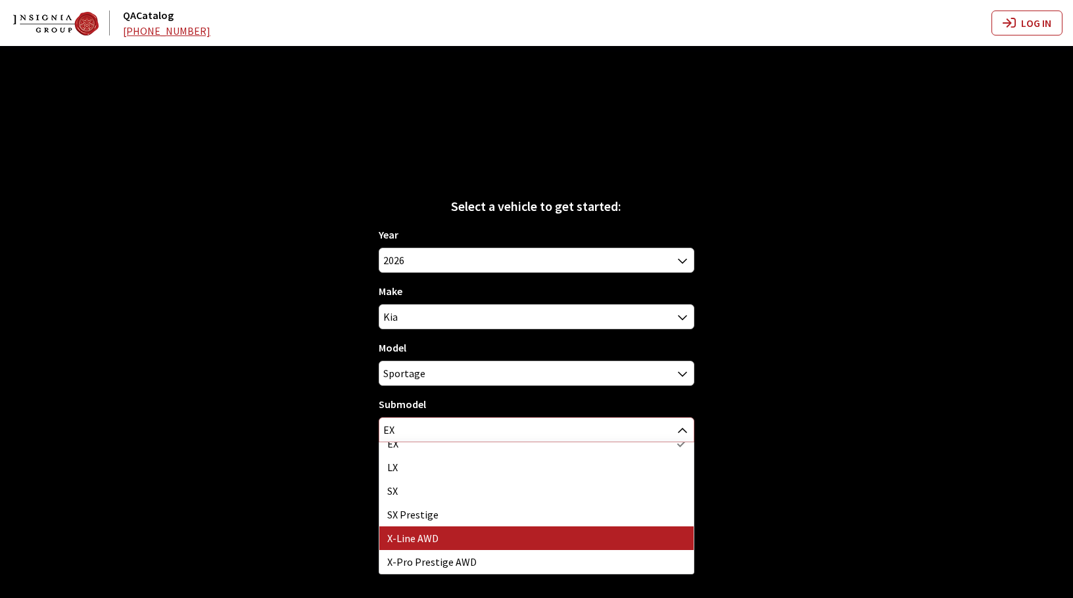
select select "3972"
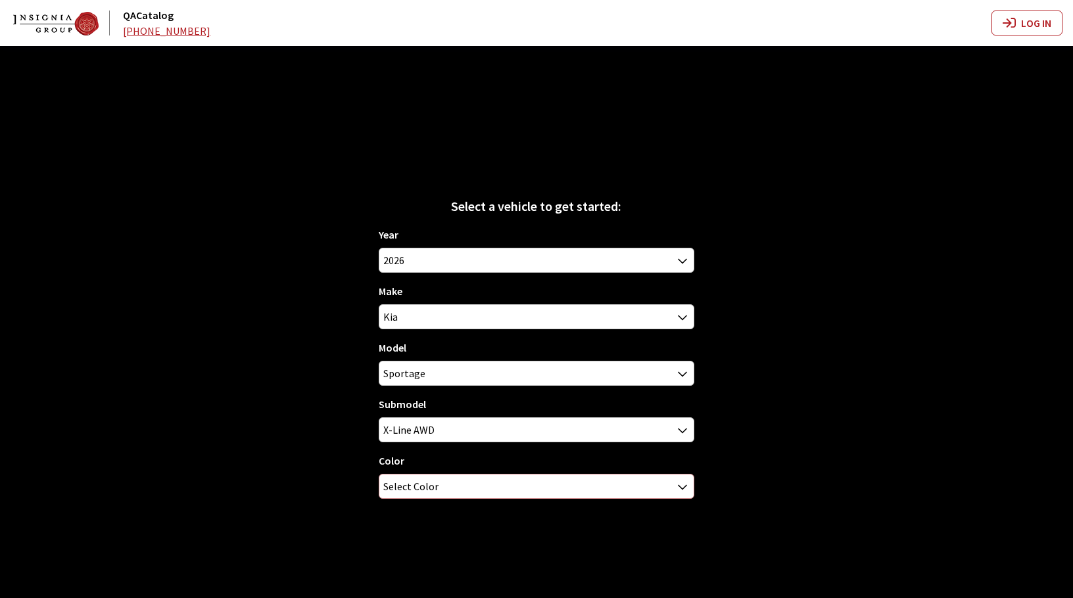
click at [474, 483] on span "Select Color" at bounding box center [536, 487] width 314 height 24
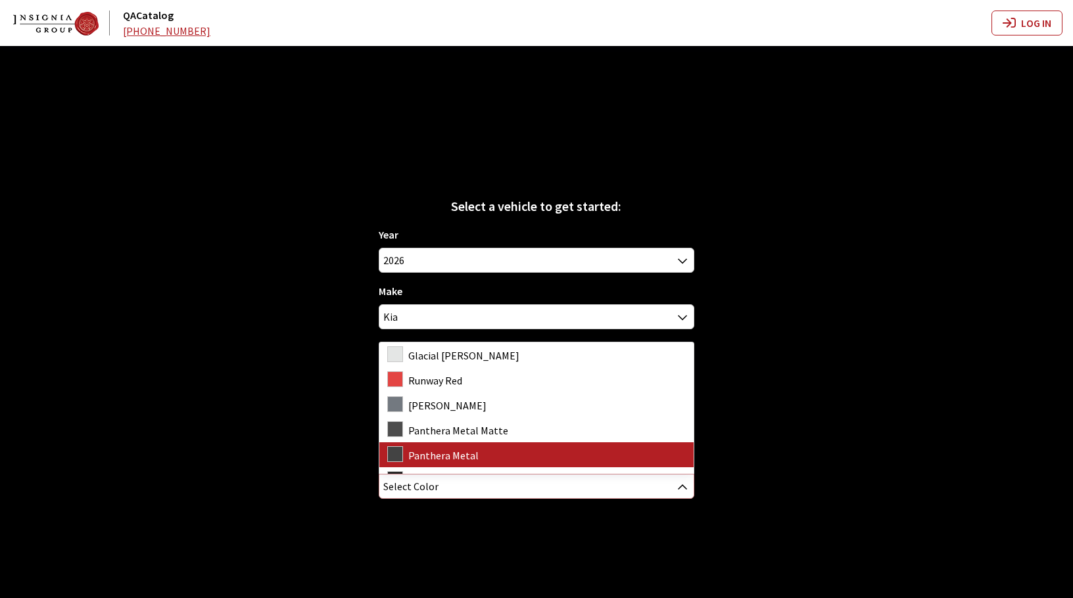
scroll to position [43, 0]
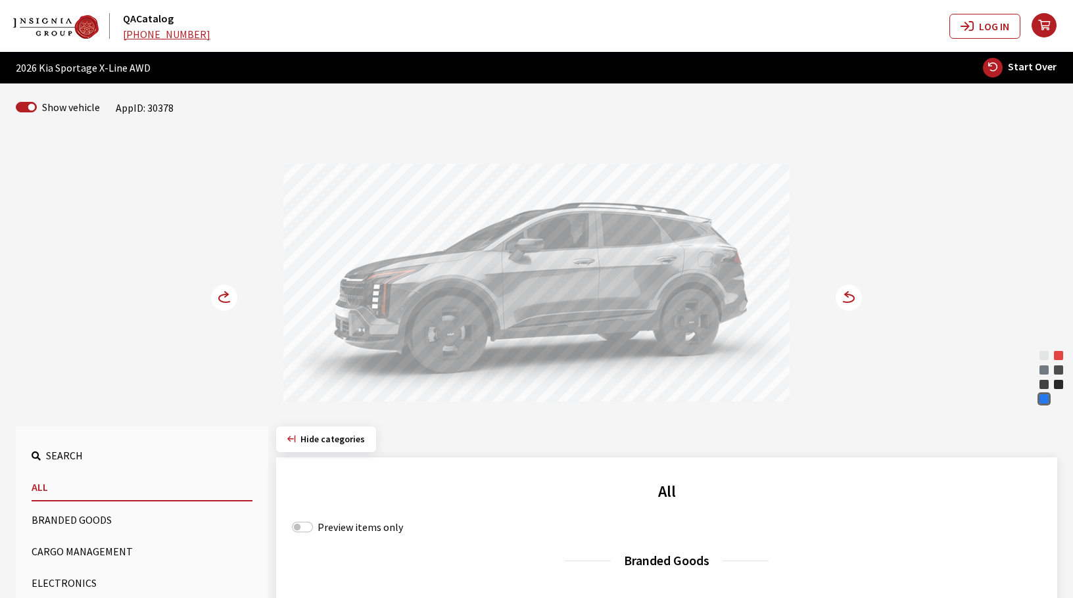
click at [854, 298] on icon at bounding box center [847, 298] width 14 height 8
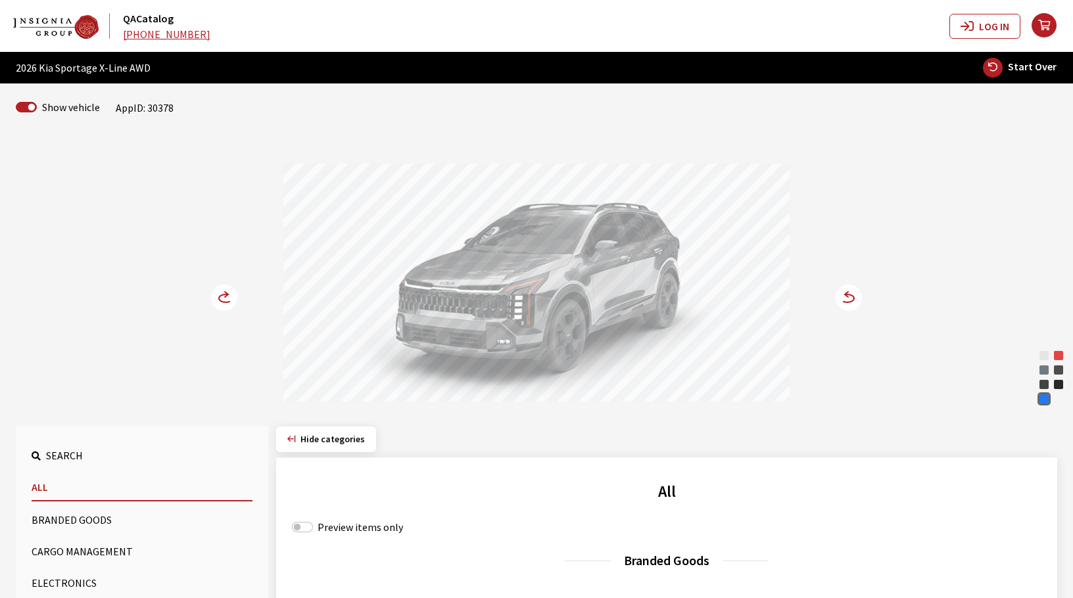
click at [854, 298] on icon at bounding box center [847, 298] width 14 height 8
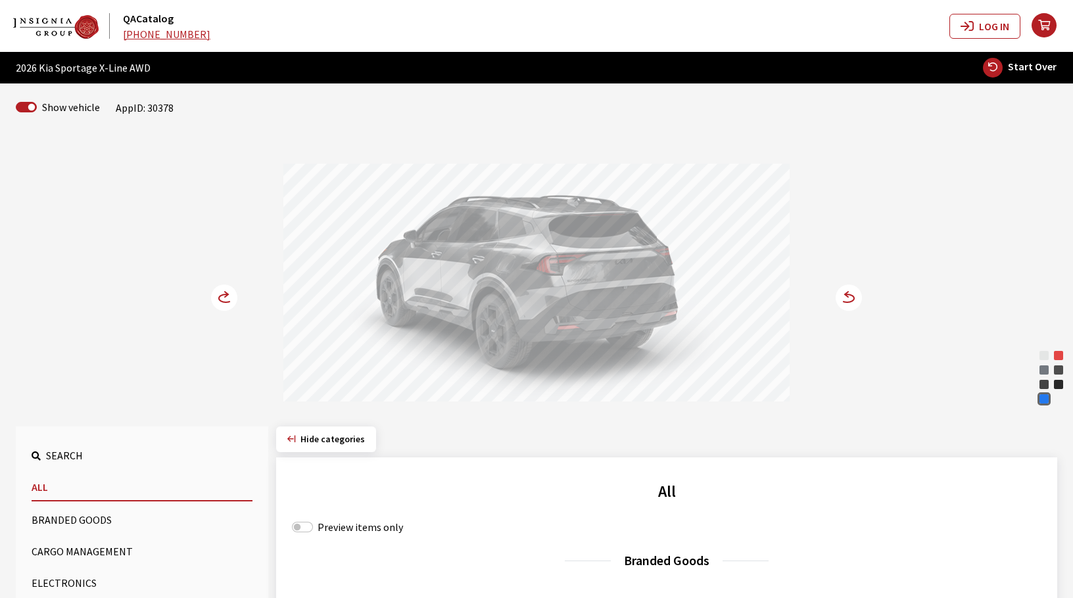
click at [847, 299] on circle at bounding box center [848, 298] width 26 height 26
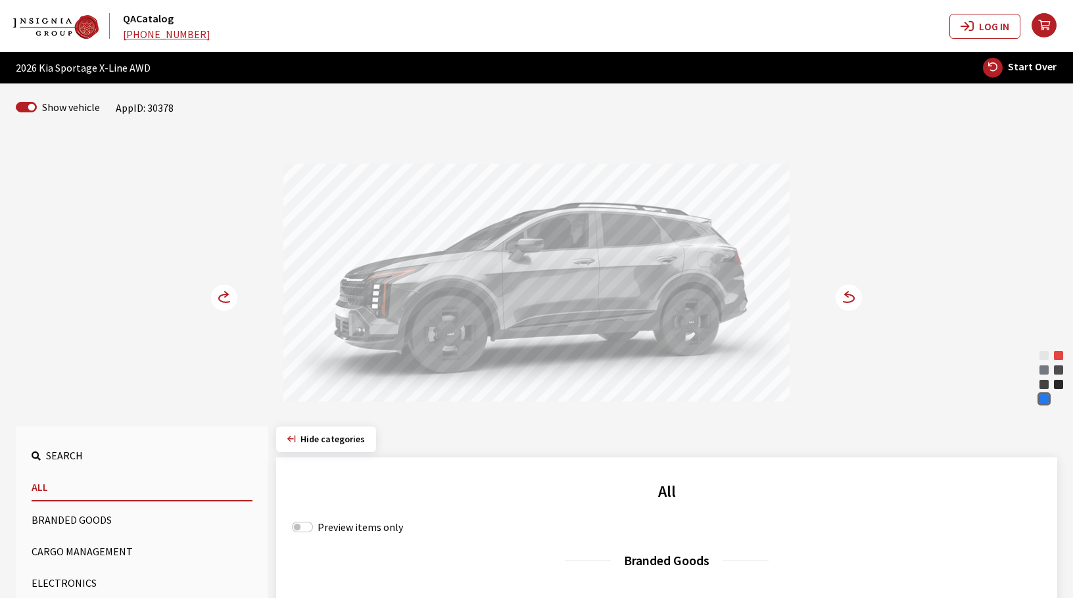
click at [848, 299] on circle at bounding box center [848, 298] width 26 height 26
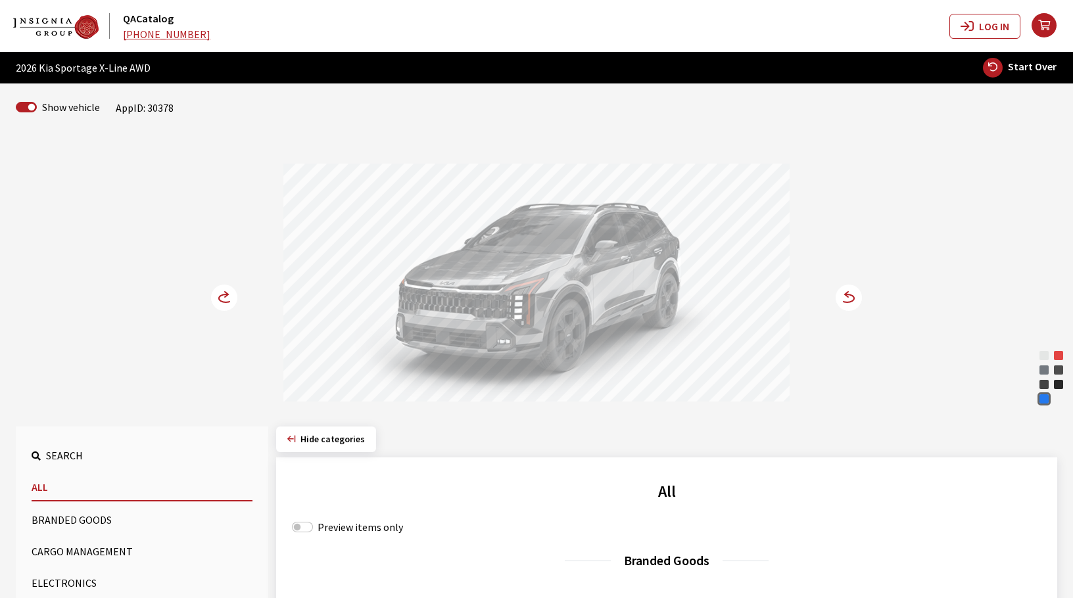
click at [1029, 64] on span "Start Over" at bounding box center [1032, 66] width 49 height 13
select select
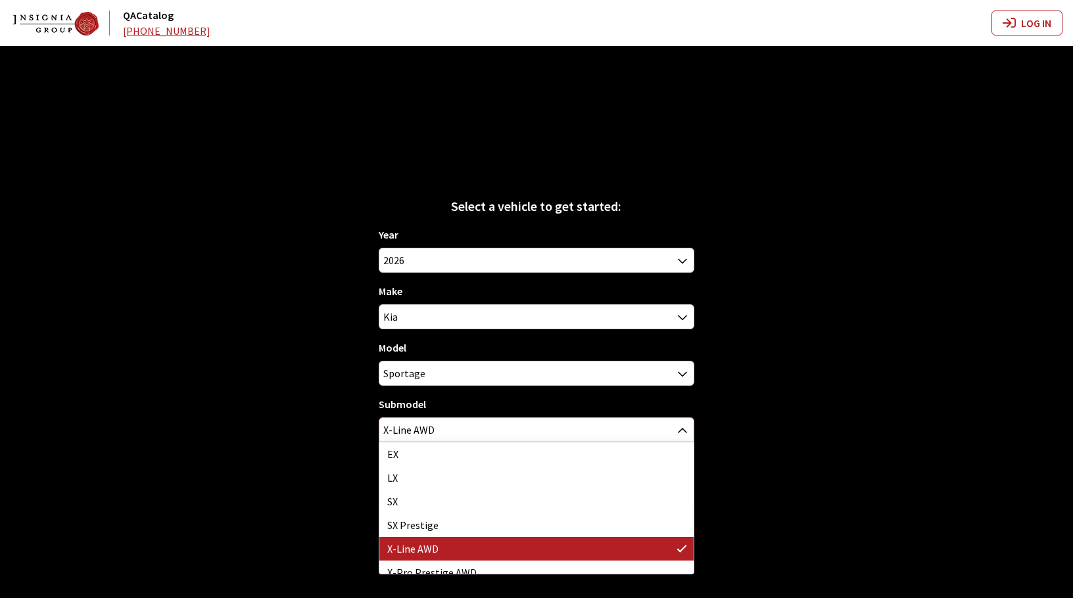
click at [617, 426] on span "X-Line AWD" at bounding box center [536, 430] width 314 height 24
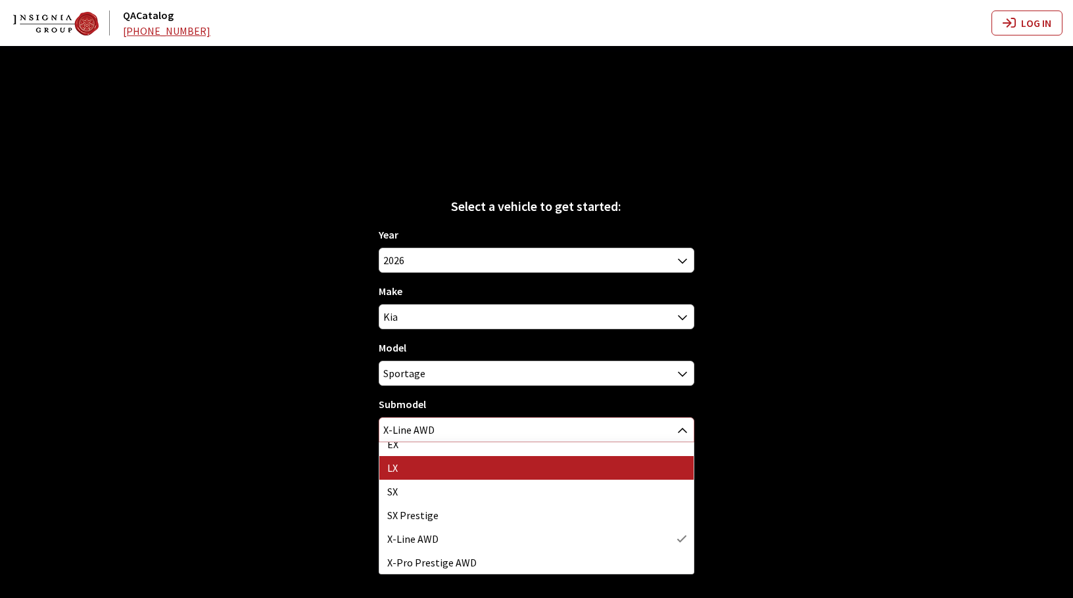
scroll to position [11, 0]
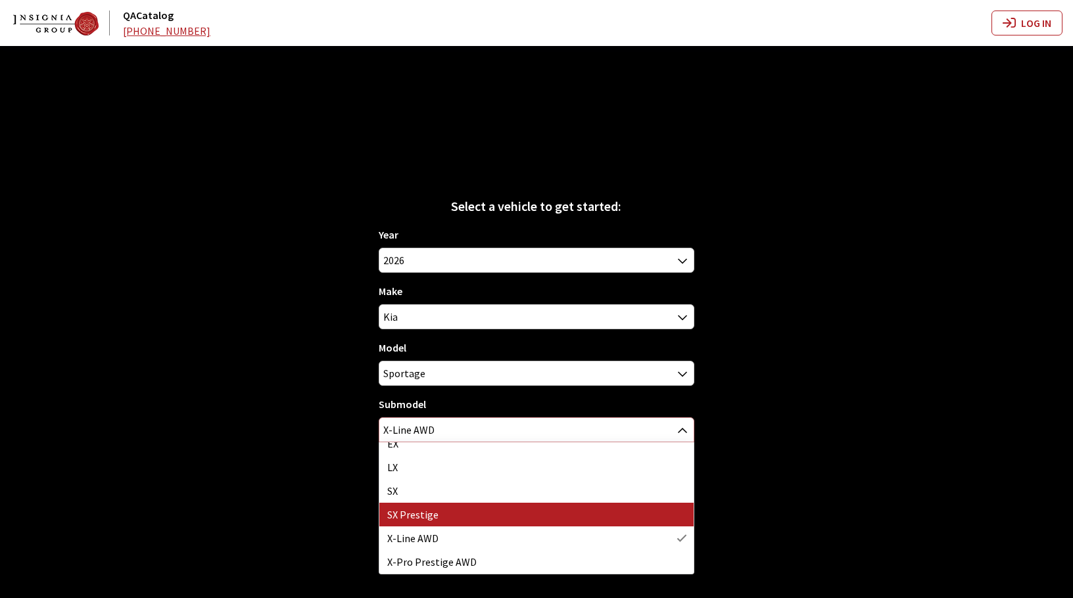
select select "3621"
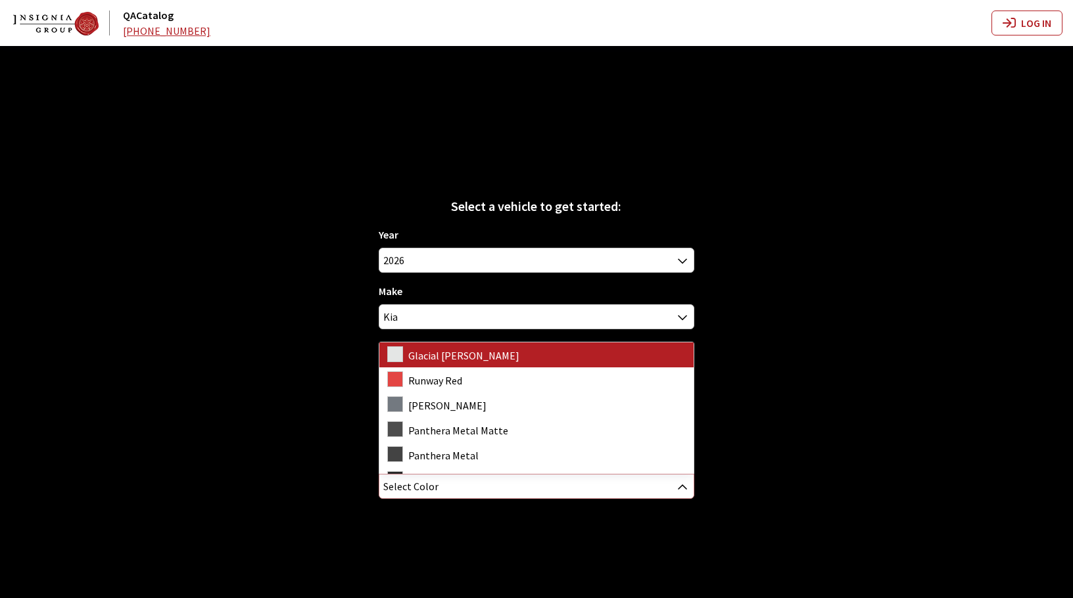
click at [515, 488] on span "Select Color" at bounding box center [536, 487] width 314 height 24
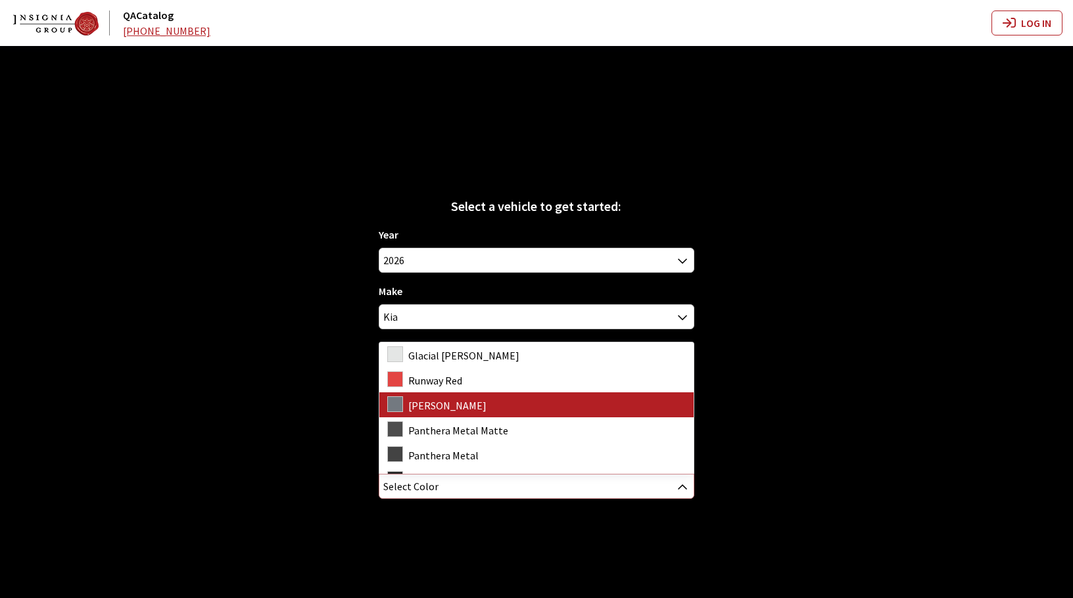
scroll to position [43, 0]
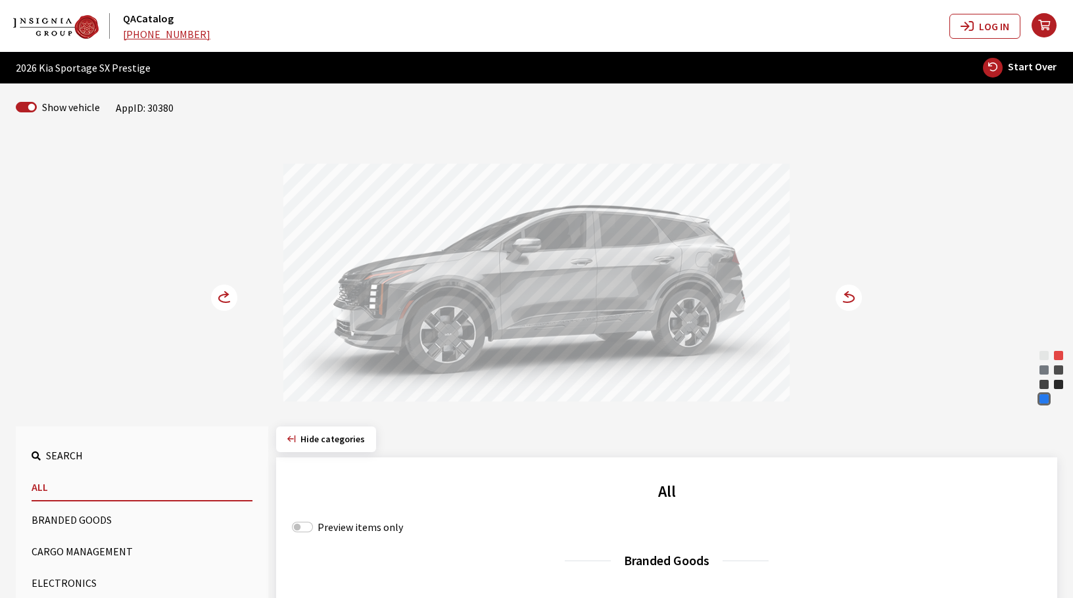
click at [857, 298] on circle at bounding box center [848, 298] width 26 height 26
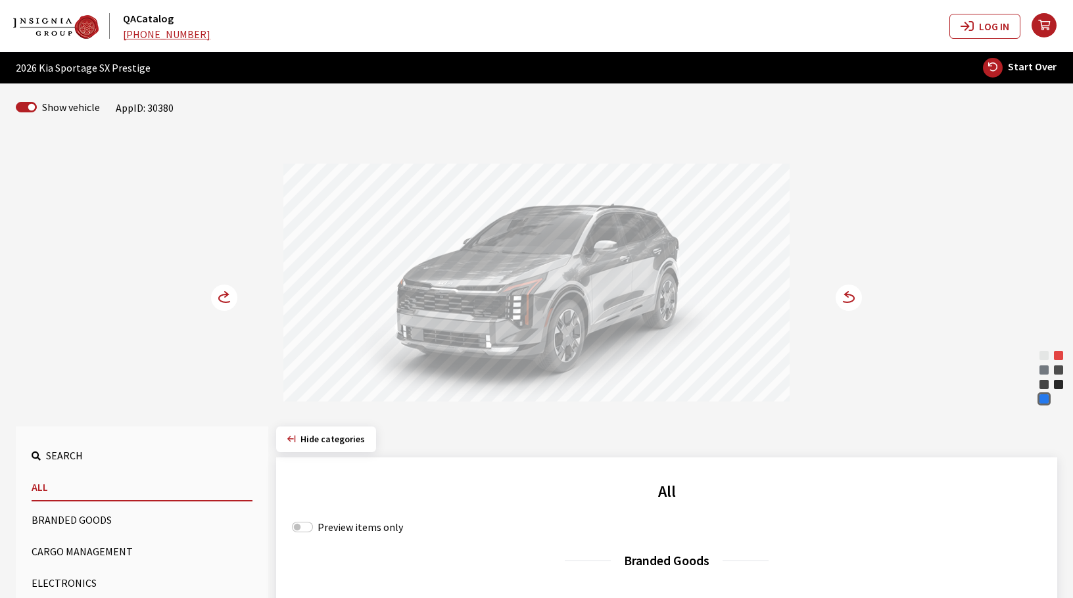
click at [220, 301] on icon at bounding box center [226, 298] width 14 height 8
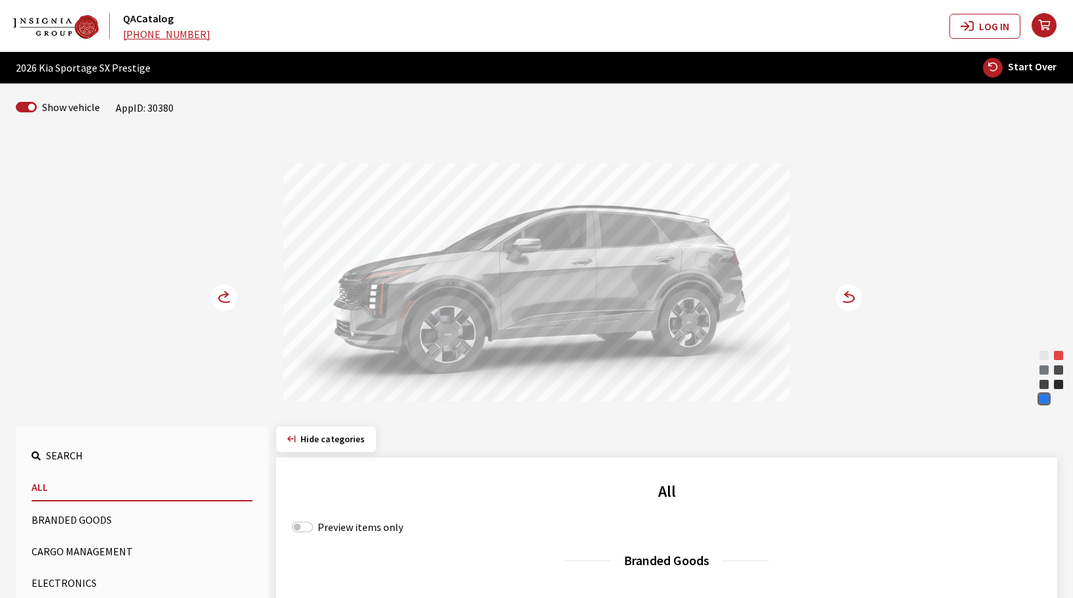
click at [220, 301] on icon at bounding box center [226, 298] width 14 height 8
